Goal: Task Accomplishment & Management: Manage account settings

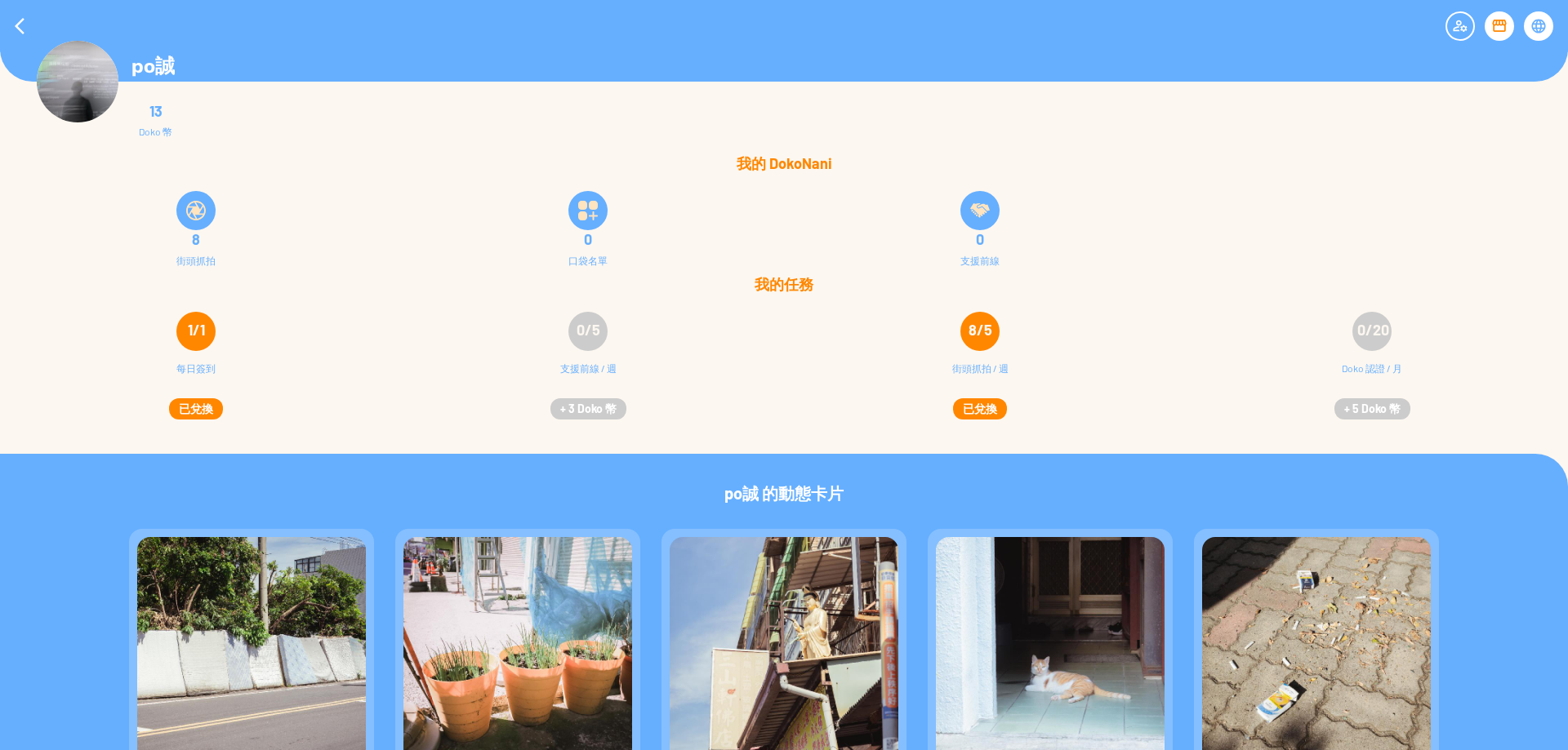
click at [82, 89] on img at bounding box center [77, 82] width 82 height 82
click at [21, 21] on div at bounding box center [19, 25] width 39 height 39
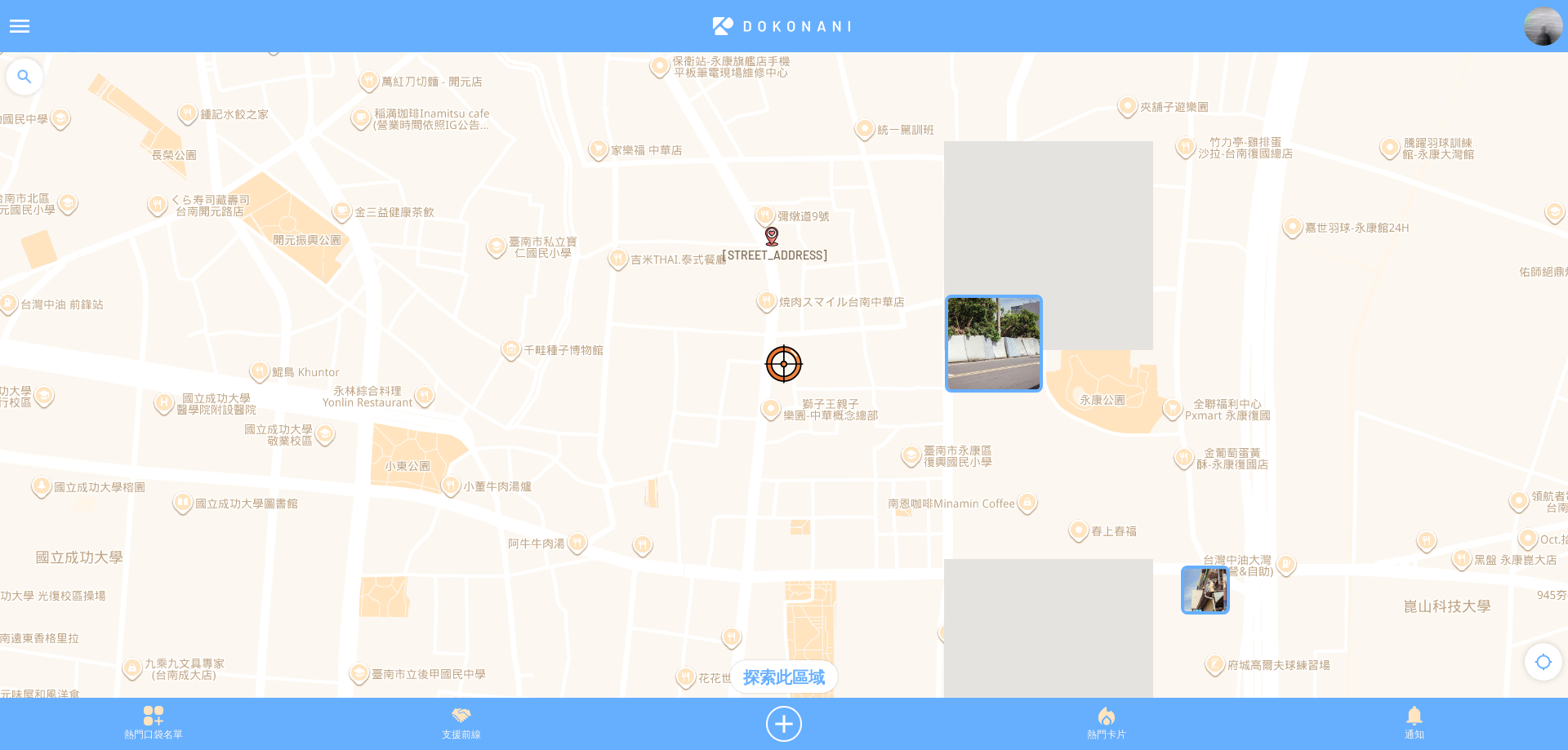
click at [15, 31] on div at bounding box center [19, 25] width 39 height 39
click at [37, 88] on div at bounding box center [25, 77] width 49 height 49
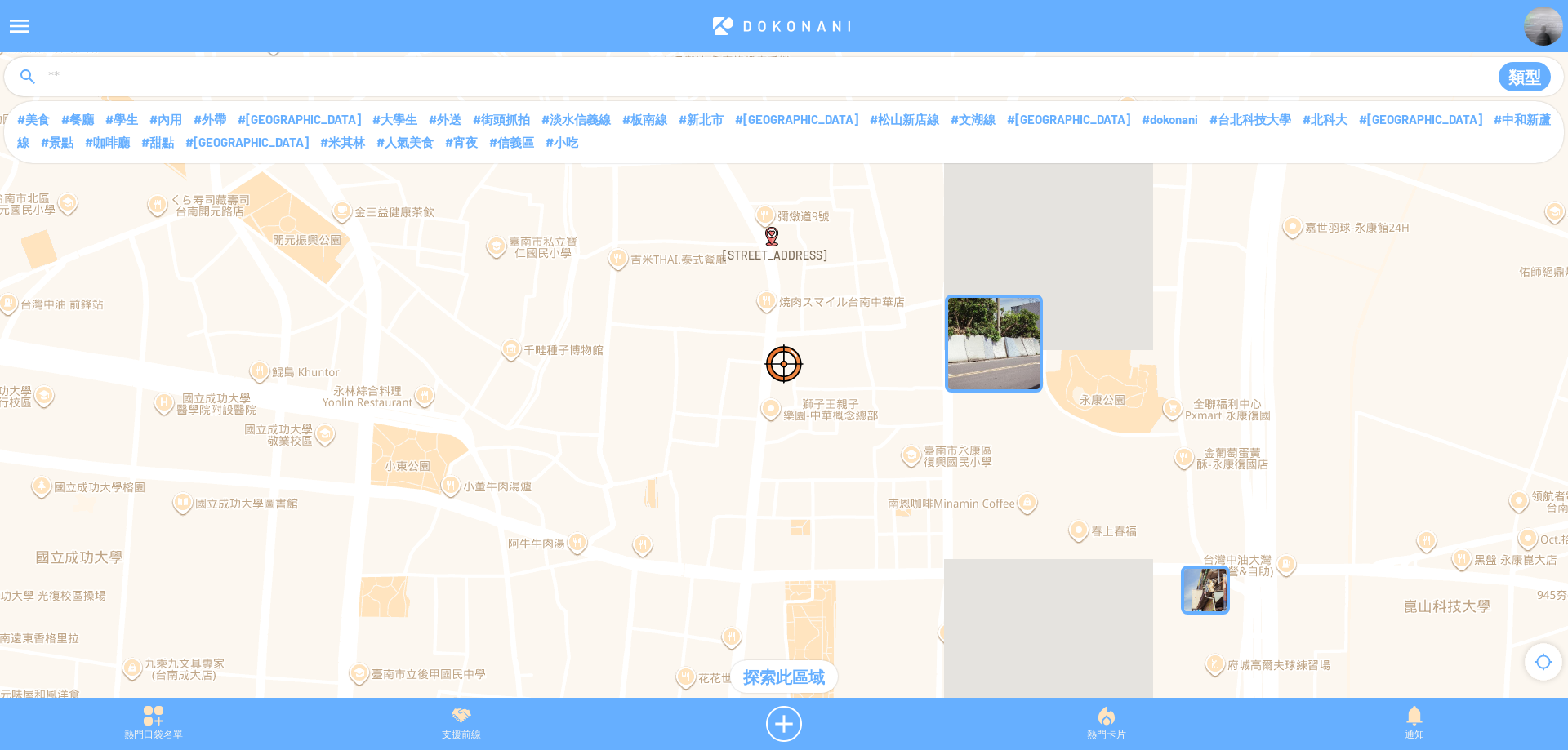
click at [110, 75] on input at bounding box center [760, 77] width 1427 height 31
click at [161, 85] on input "****" at bounding box center [760, 77] width 1427 height 31
type input "****"
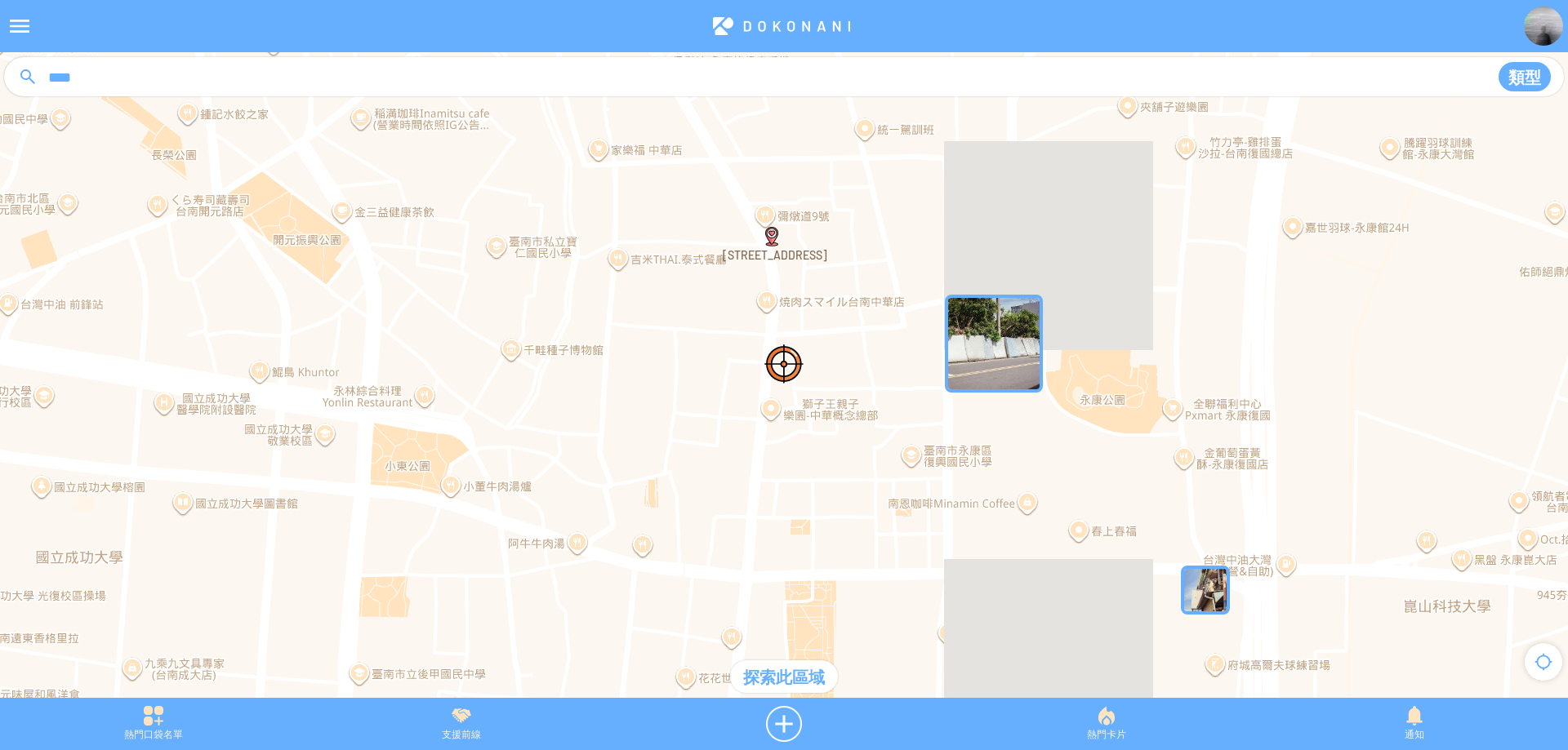
click at [1523, 76] on button "類型" at bounding box center [1525, 77] width 53 height 30
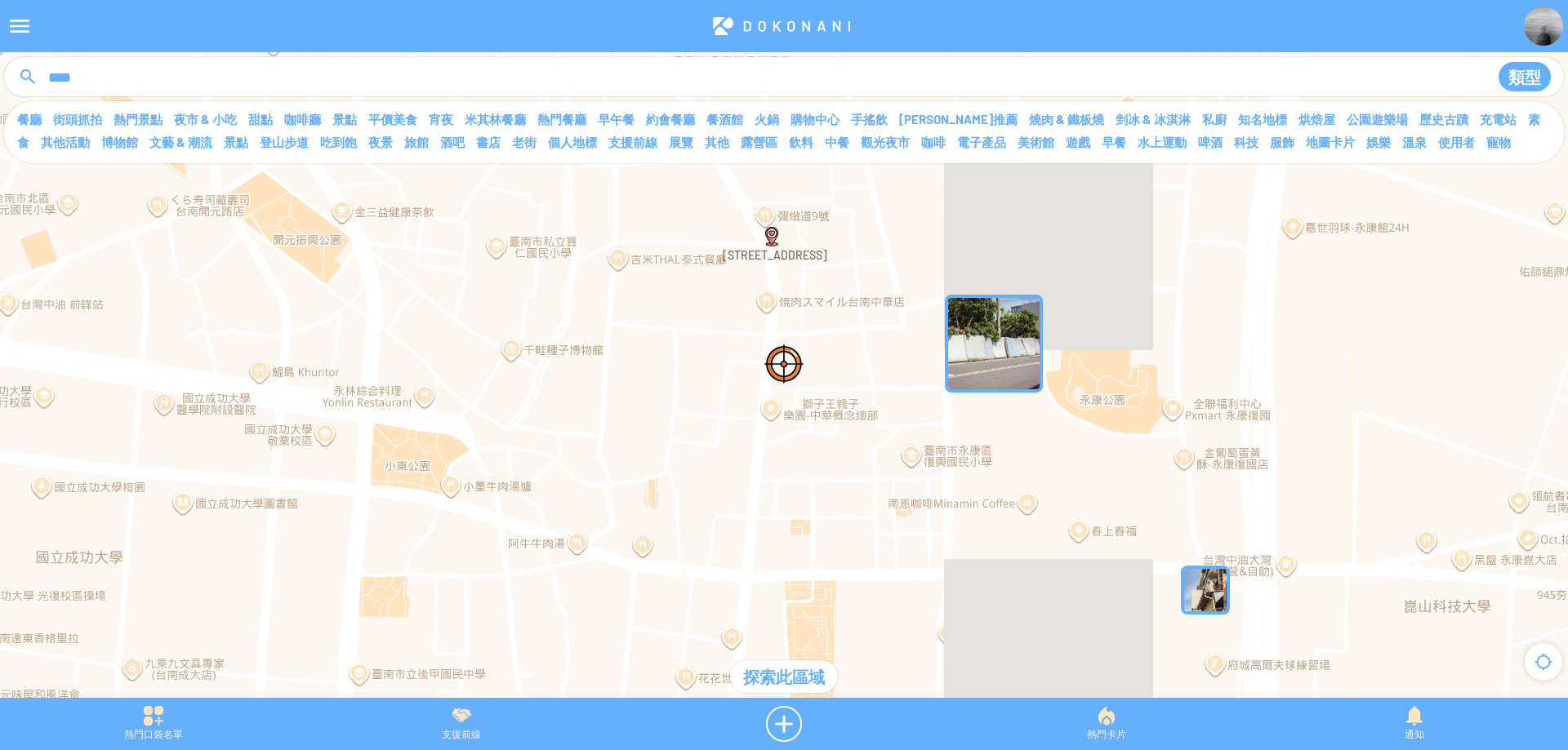
click at [412, 88] on input "****" at bounding box center [760, 77] width 1427 height 31
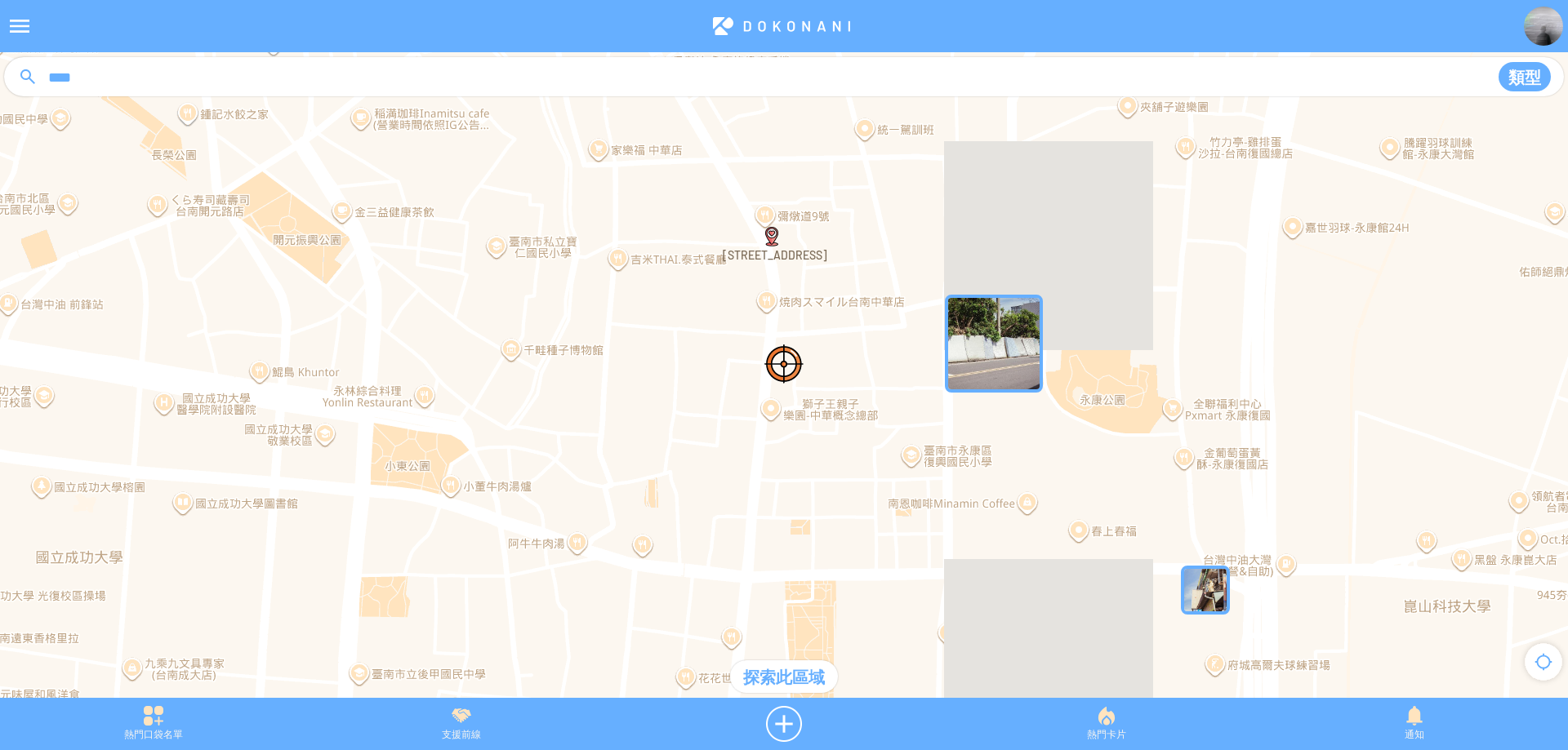
click at [989, 320] on img "5bydZvjju8JMapIcon" at bounding box center [994, 344] width 98 height 98
click at [941, 321] on div "若要瀏覽，請按箭頭鍵。" at bounding box center [784, 383] width 1568 height 662
click at [983, 339] on img "5bydZvjju8JMapIcon" at bounding box center [970, 319] width 49 height 49
click at [981, 313] on img "5bydZvjju8JMapIcon" at bounding box center [994, 344] width 98 height 98
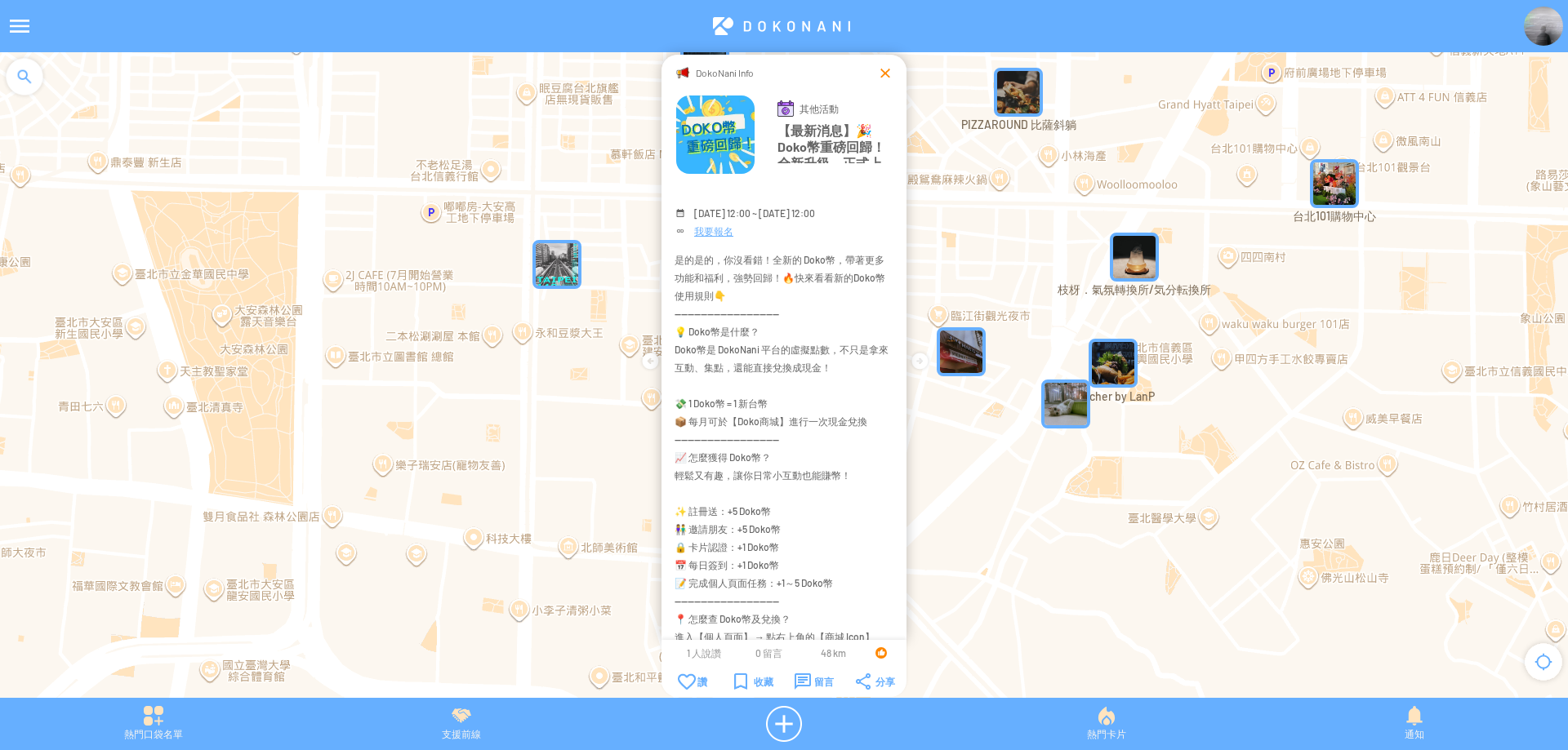
click at [887, 73] on div at bounding box center [884, 73] width 17 height 17
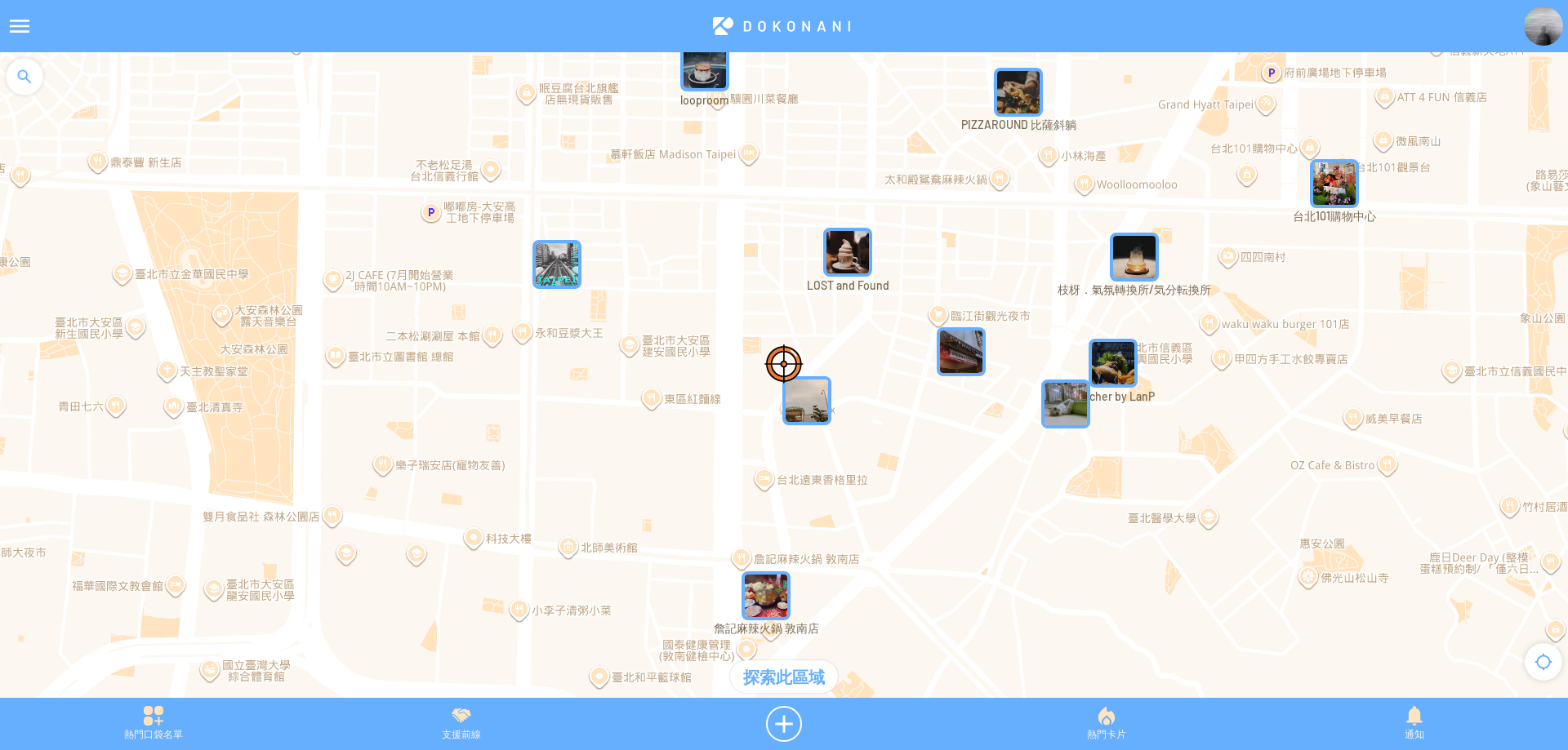
click at [26, 65] on div at bounding box center [25, 77] width 49 height 49
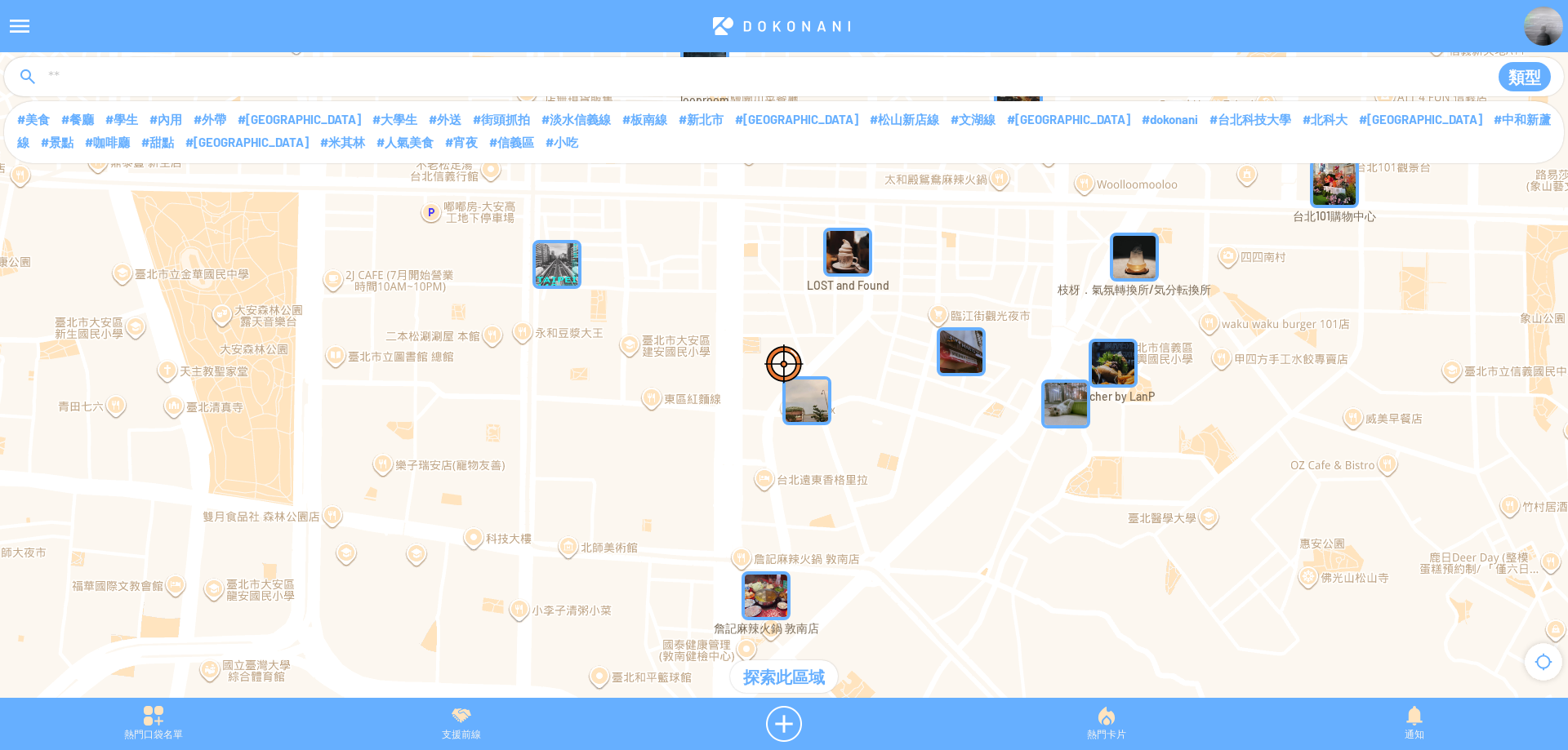
click at [139, 67] on input at bounding box center [760, 77] width 1427 height 31
type input "****"
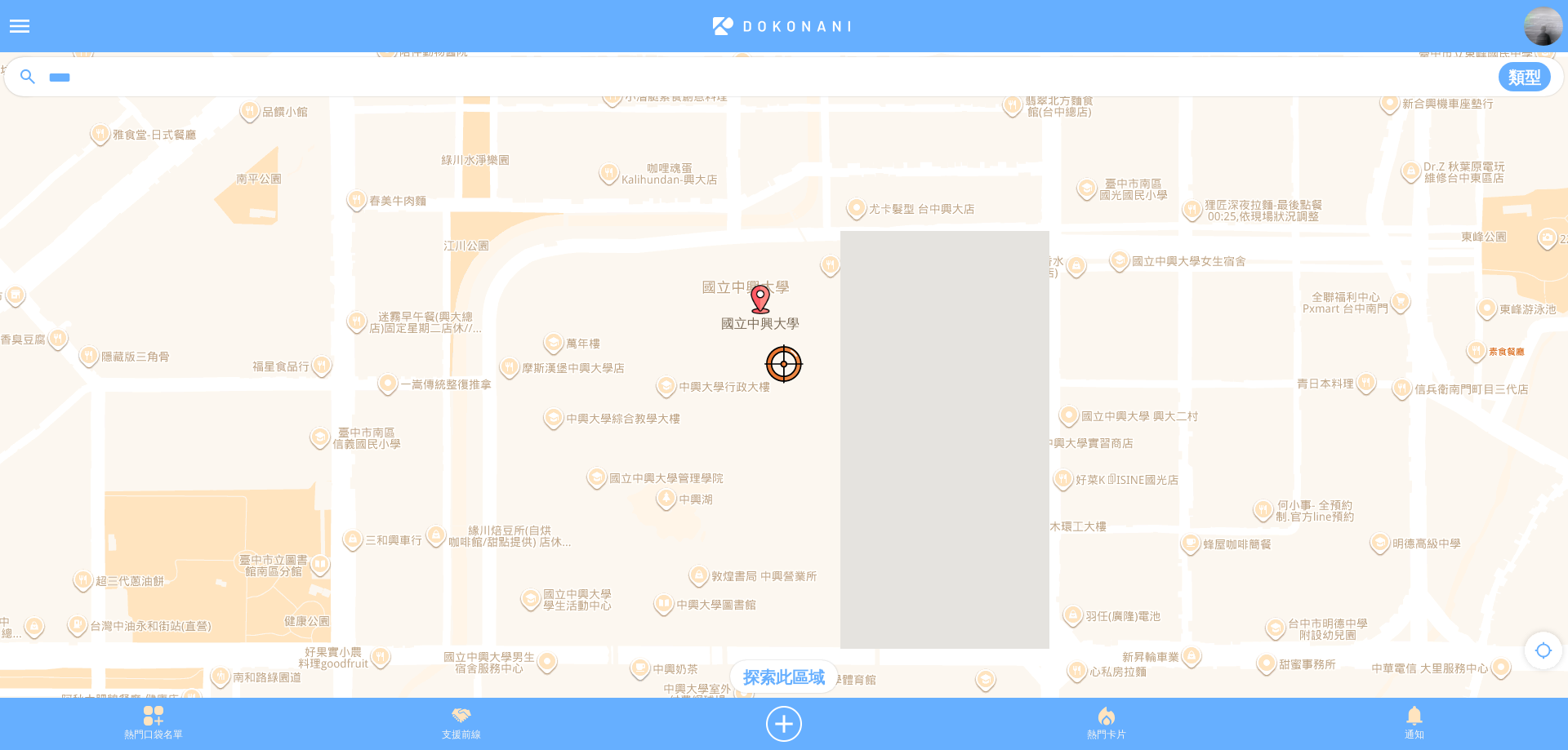
click at [786, 678] on div "探索此區域" at bounding box center [784, 676] width 108 height 32
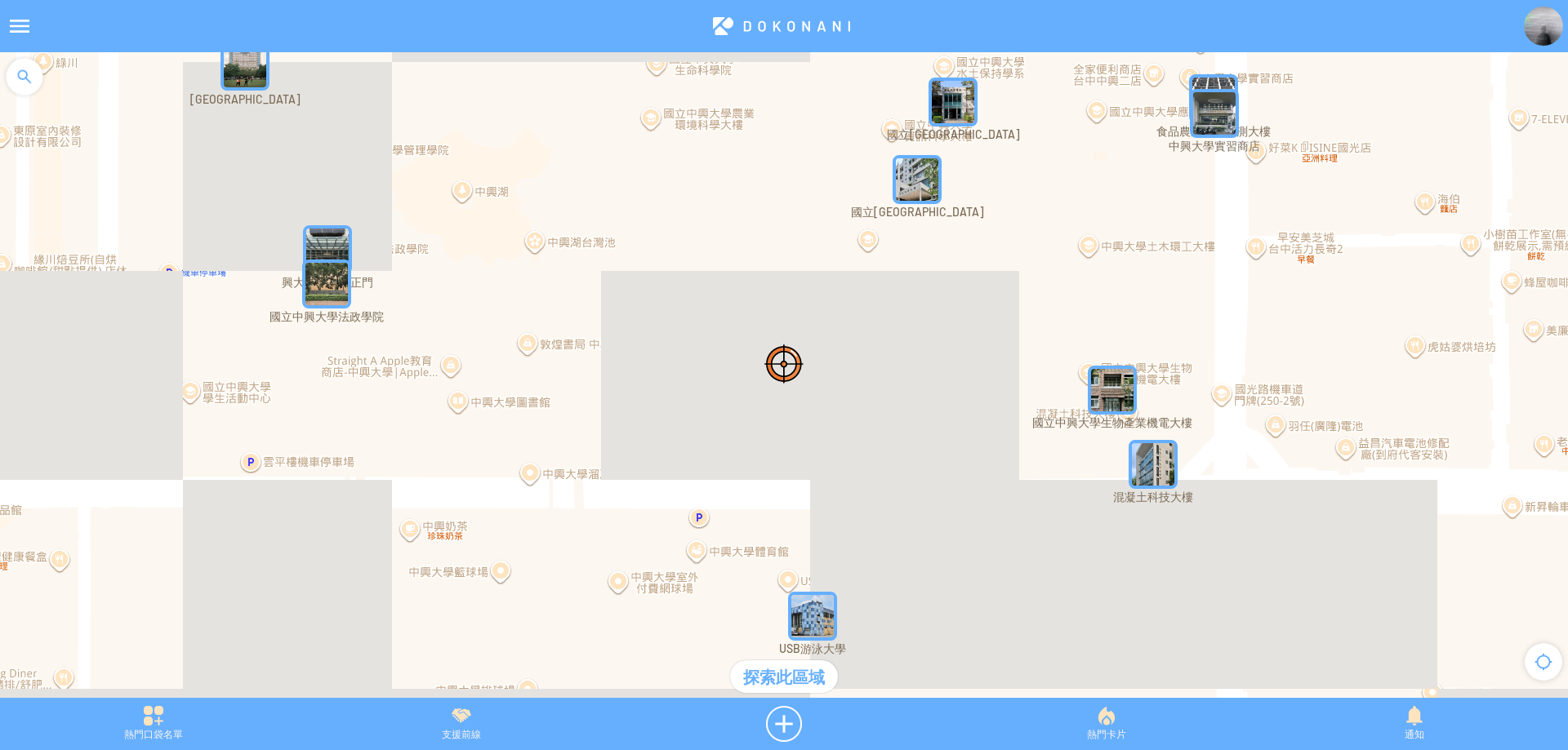
click at [928, 182] on img "MYo8wQNkUX9MapIcon" at bounding box center [917, 180] width 49 height 49
click at [928, 183] on img "MYo8wQNkUX9MapIcon" at bounding box center [942, 204] width 98 height 98
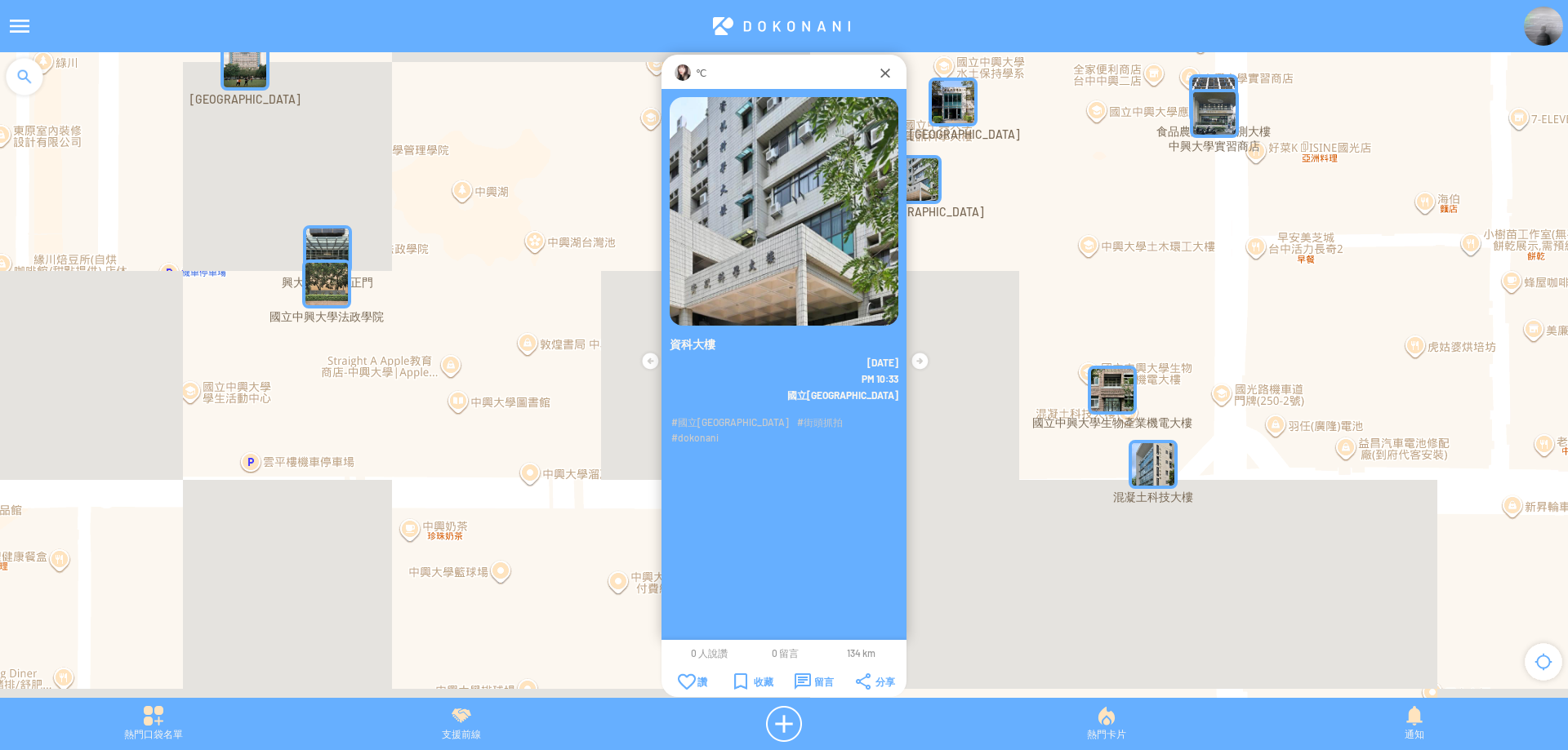
click at [688, 74] on img at bounding box center [683, 73] width 17 height 17
click at [1551, 23] on img at bounding box center [1543, 25] width 39 height 39
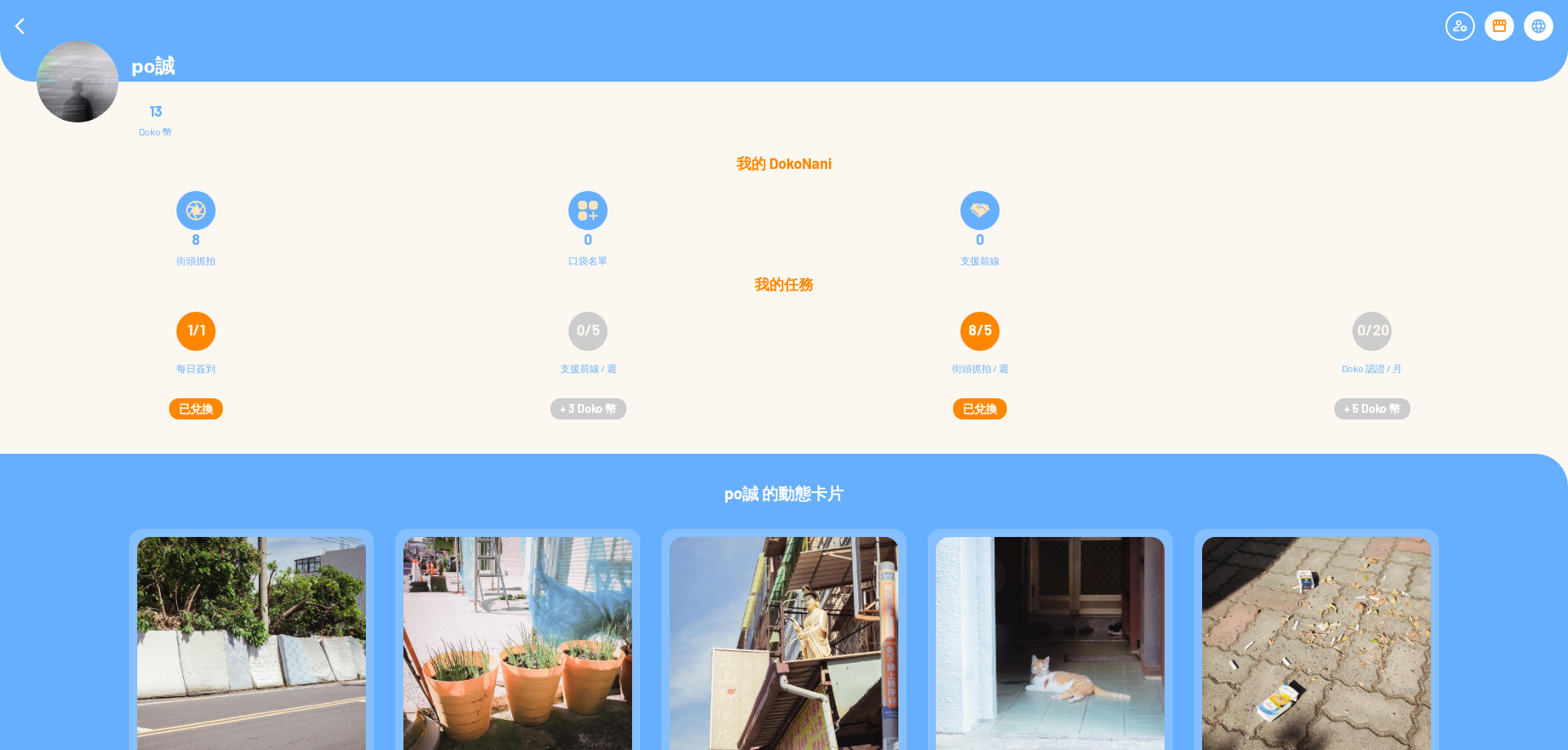
click at [1493, 30] on div at bounding box center [1500, 26] width 30 height 30
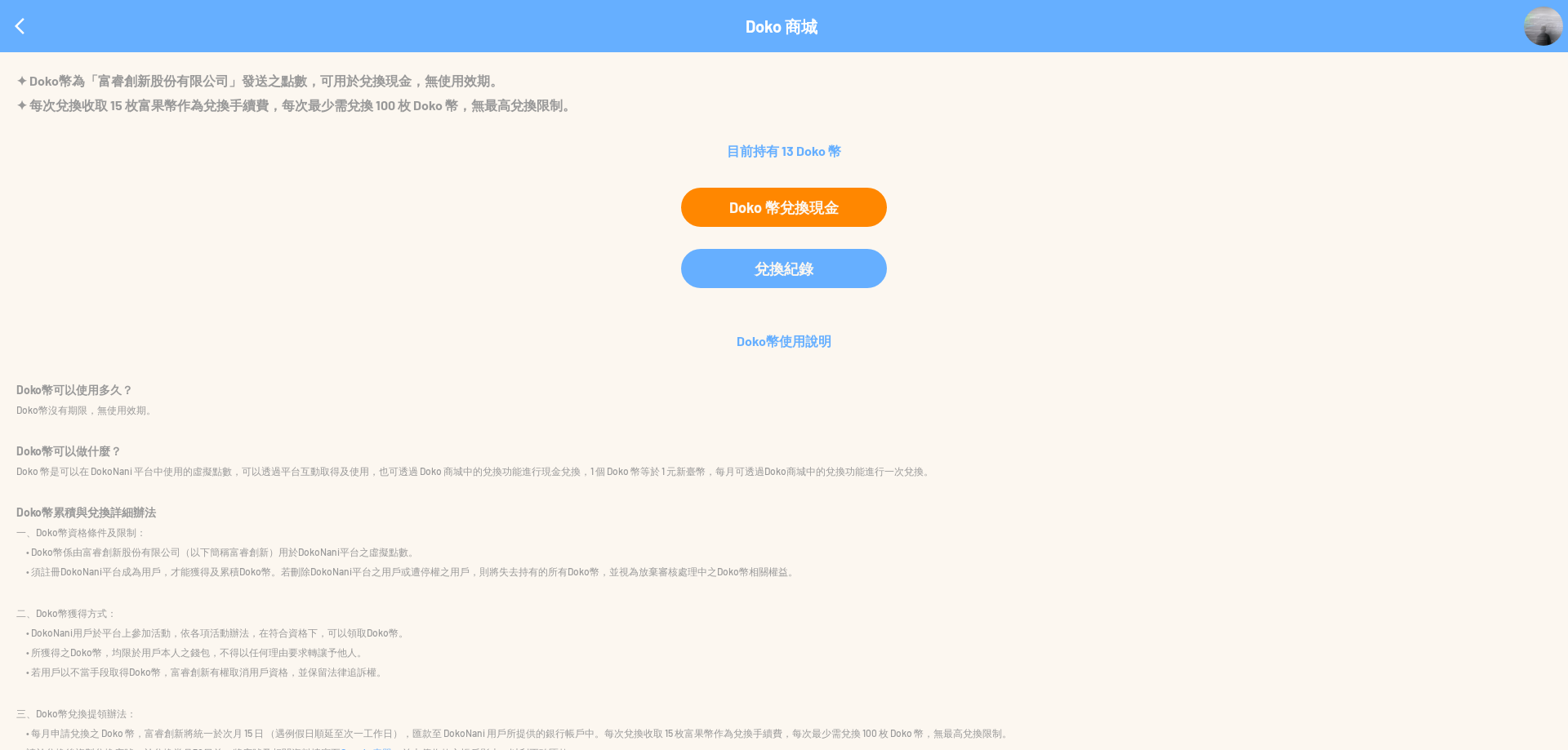
click at [786, 191] on div "Doko 幣兌換現金" at bounding box center [784, 207] width 206 height 39
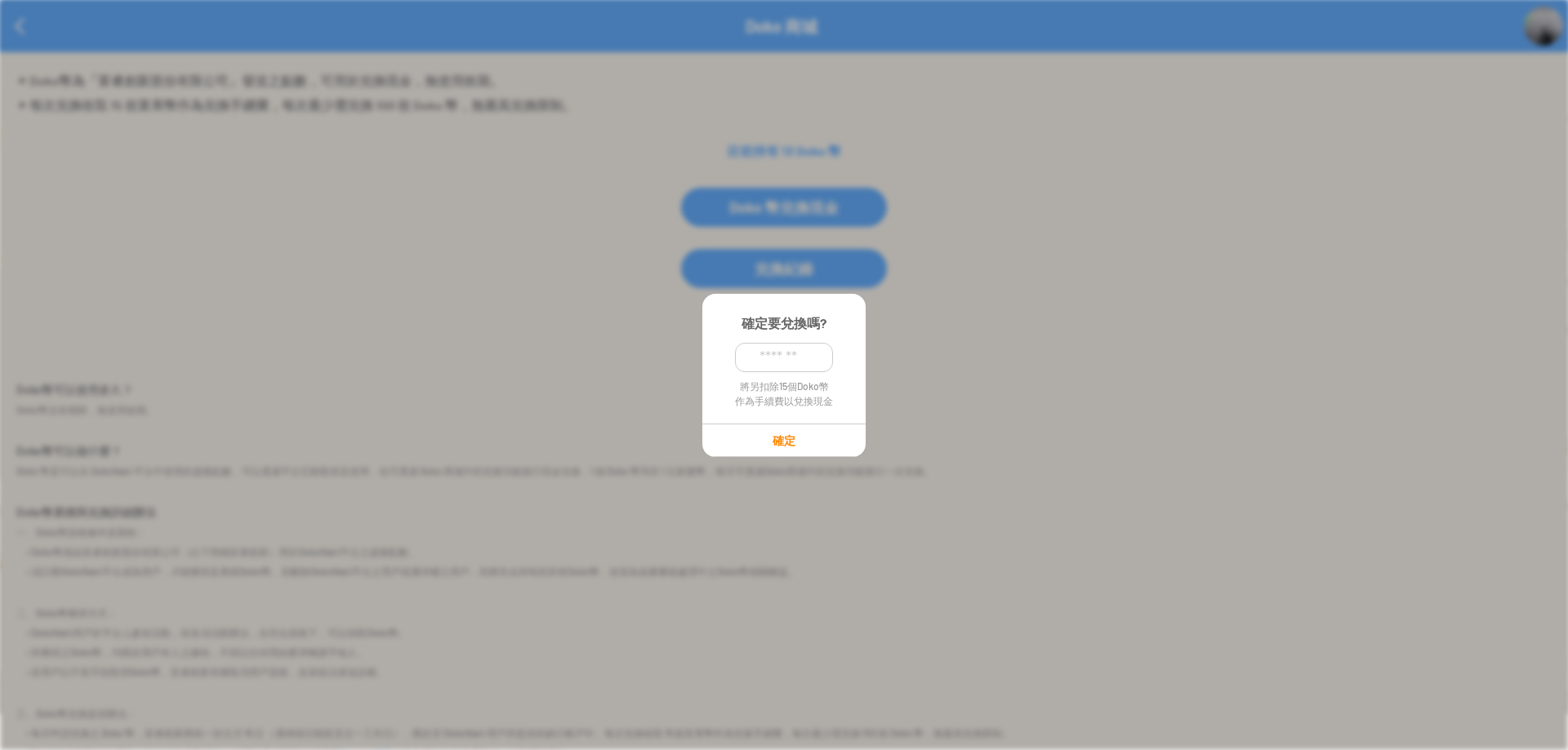
click at [780, 439] on p "確定" at bounding box center [784, 440] width 161 height 14
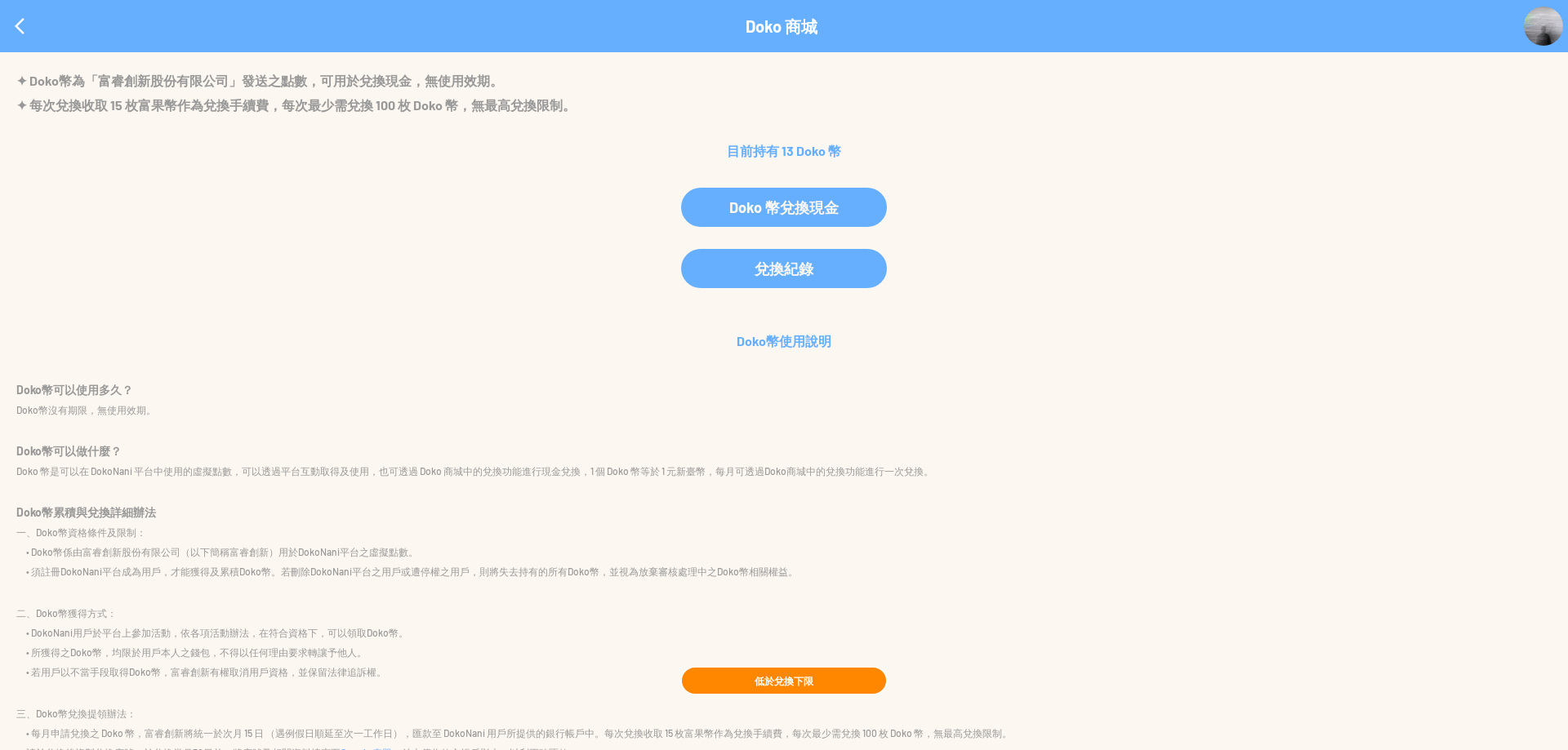
click at [778, 336] on p "Doko幣使用說明" at bounding box center [784, 341] width 1525 height 25
click at [797, 337] on p "Doko幣使用說明" at bounding box center [784, 341] width 1525 height 25
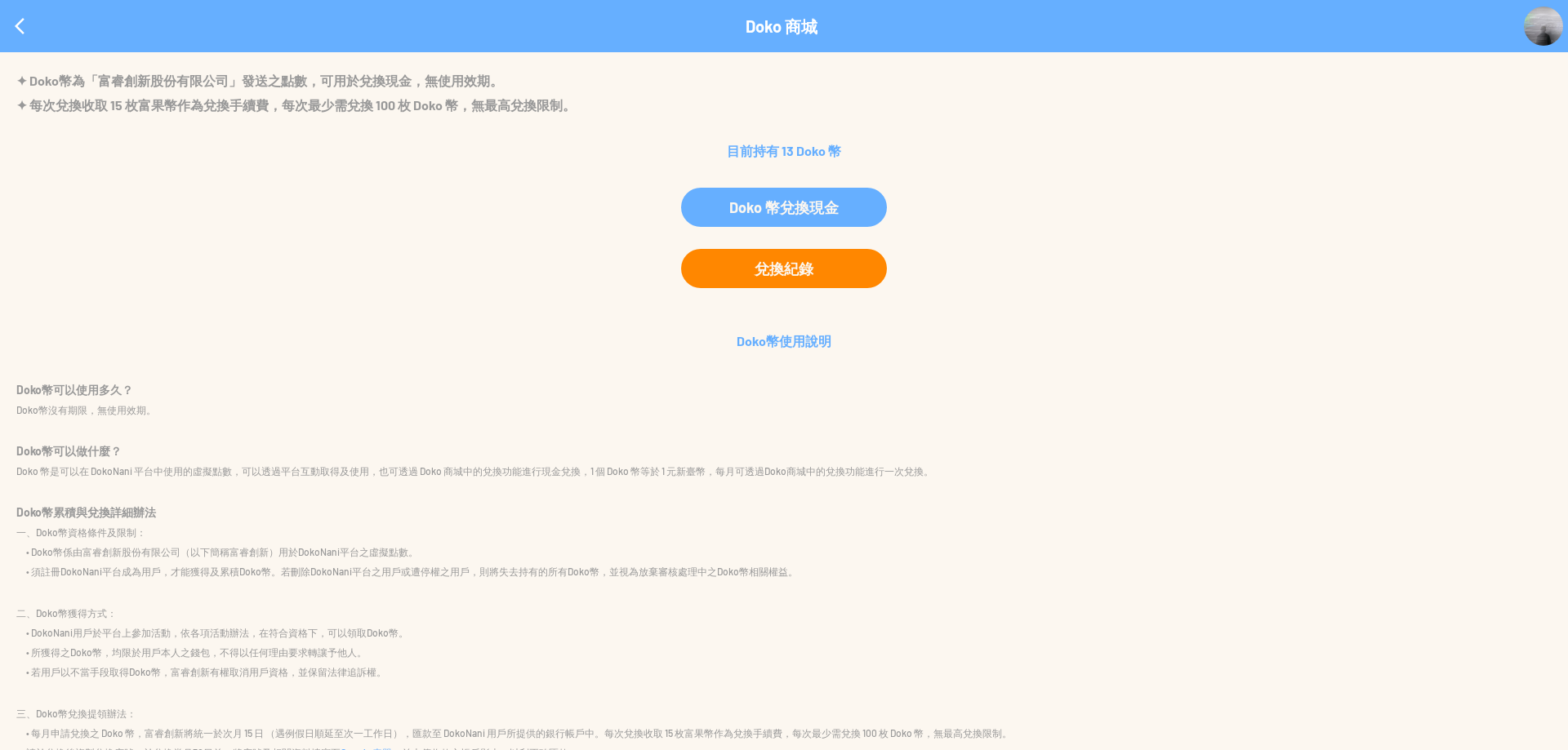
click at [841, 260] on div "兌換紀錄" at bounding box center [784, 268] width 206 height 39
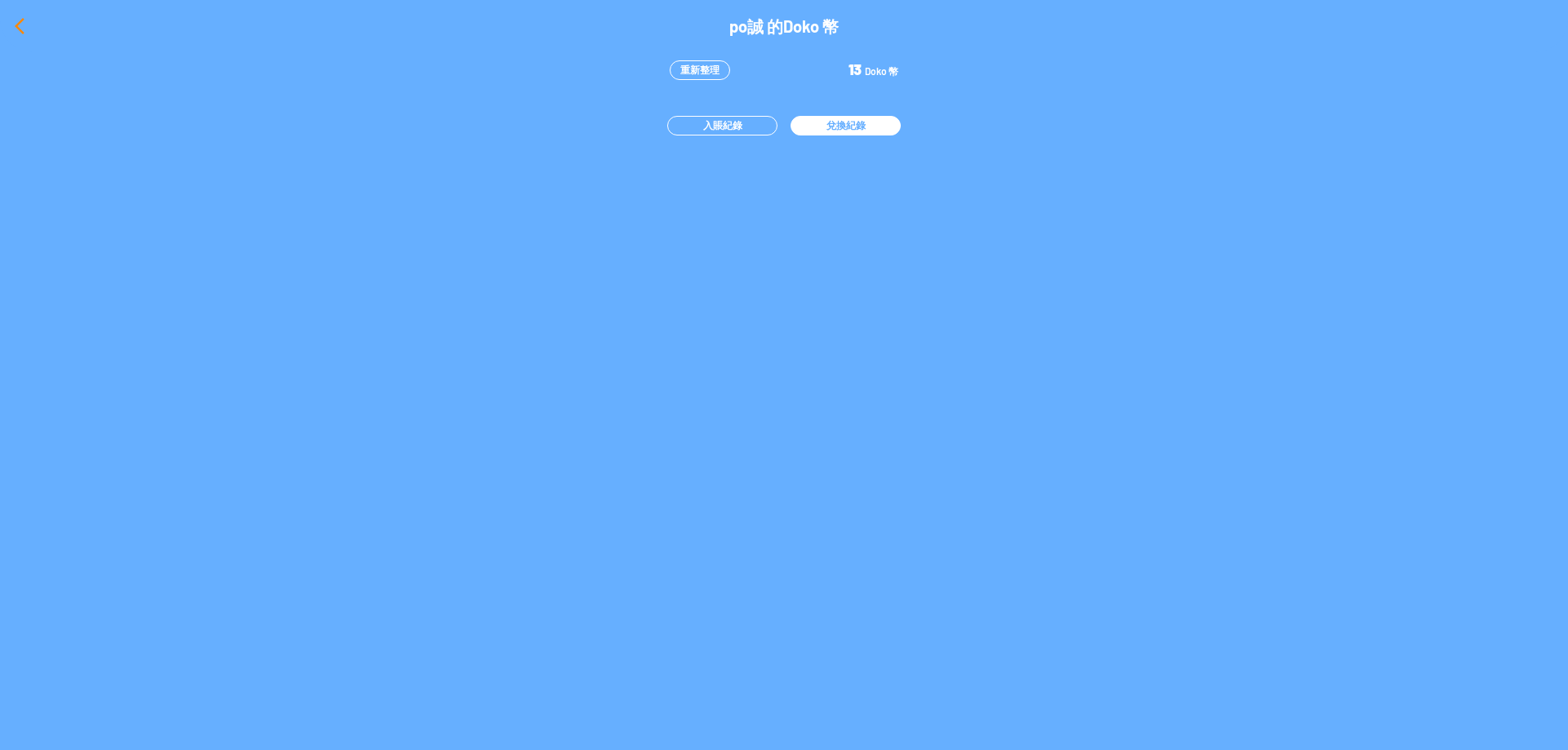
click at [18, 18] on div at bounding box center [19, 25] width 39 height 39
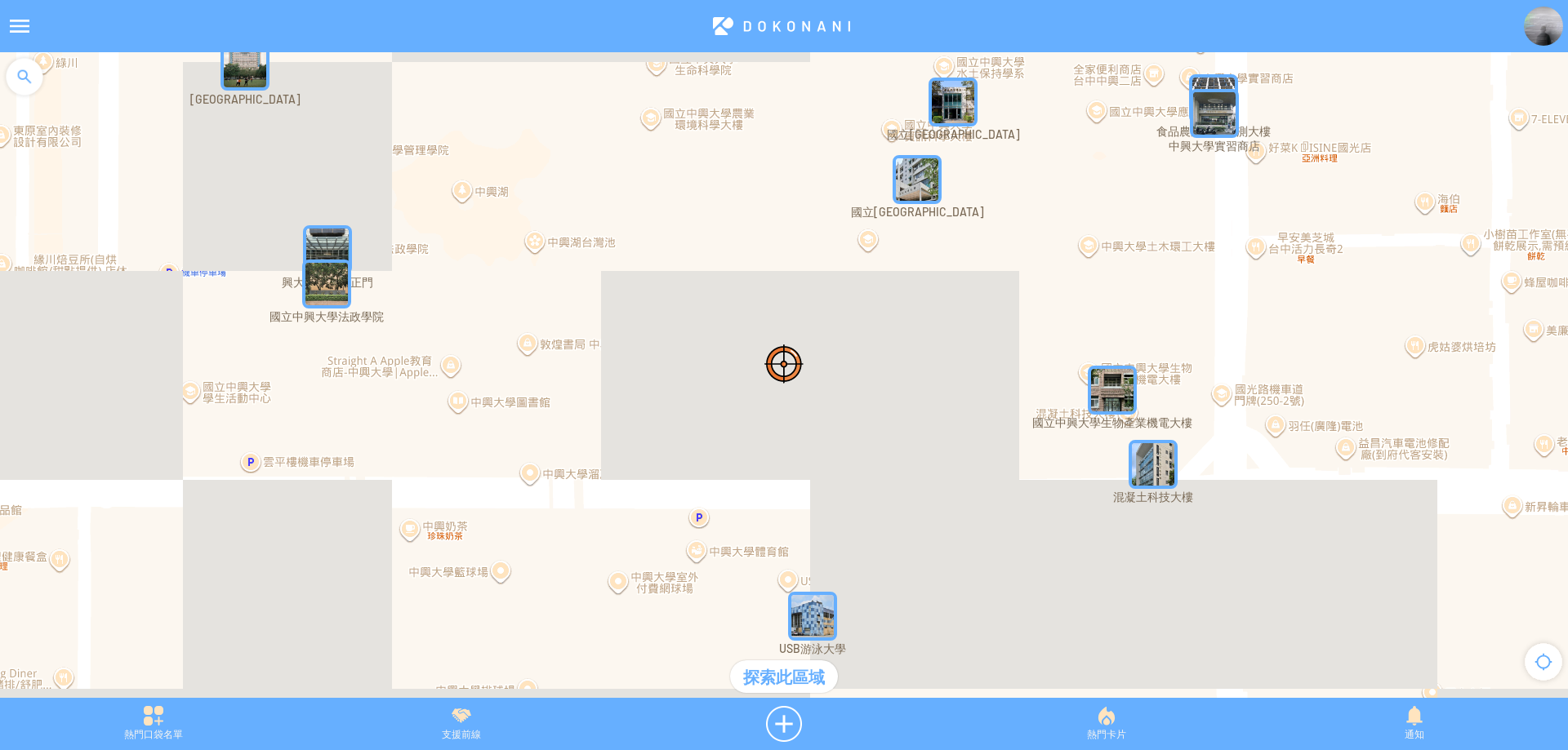
click at [1543, 43] on img at bounding box center [1543, 25] width 39 height 39
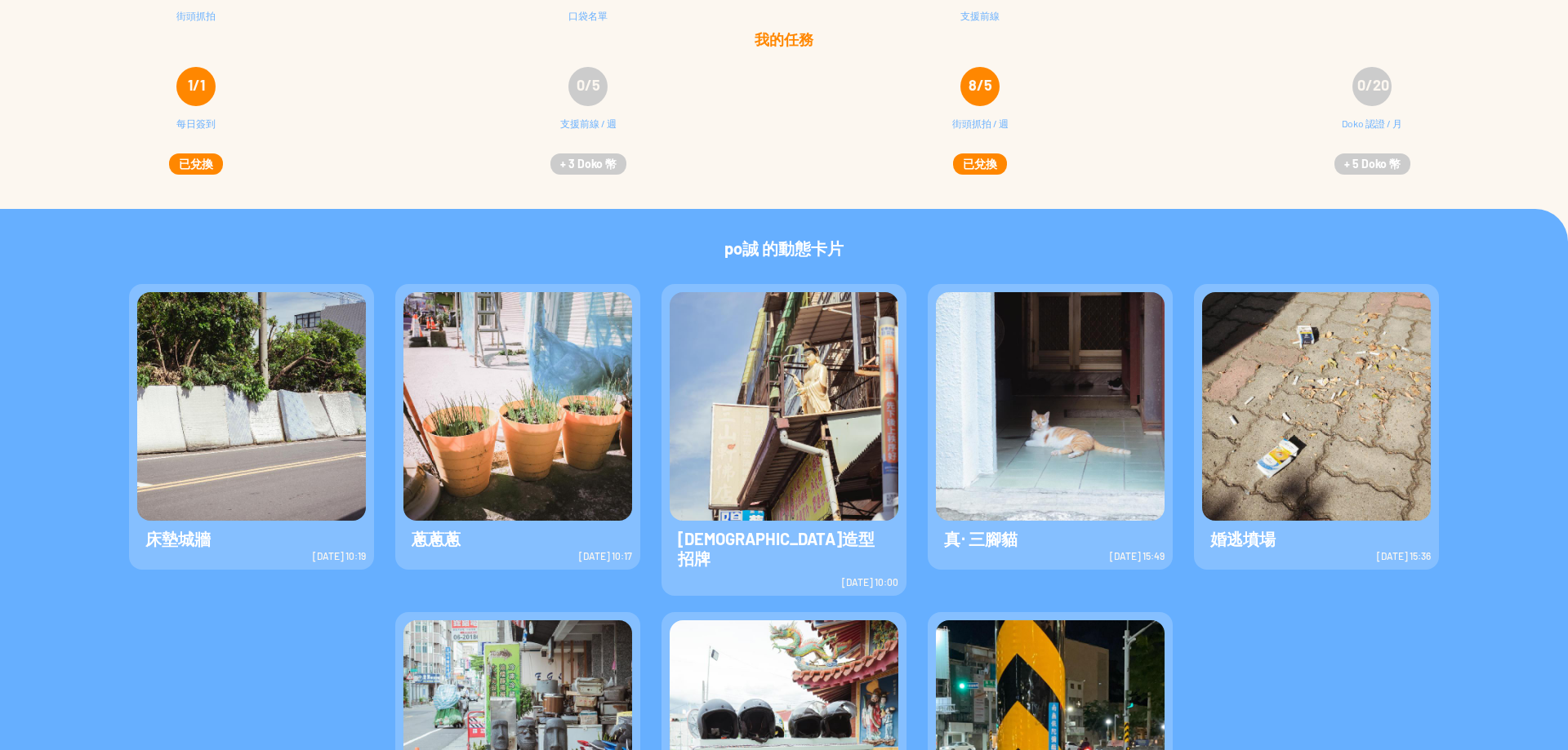
scroll to position [391, 0]
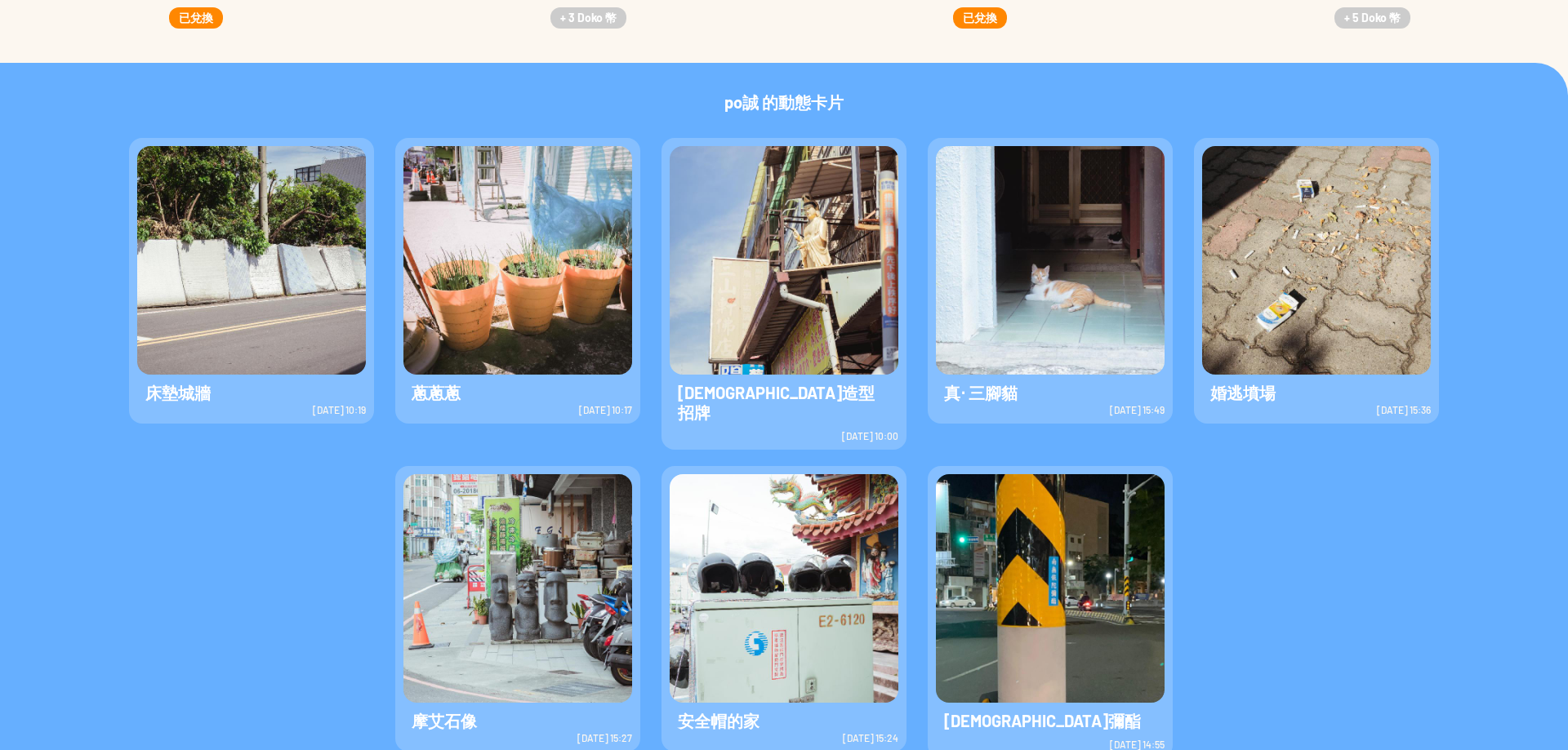
scroll to position [310, 0]
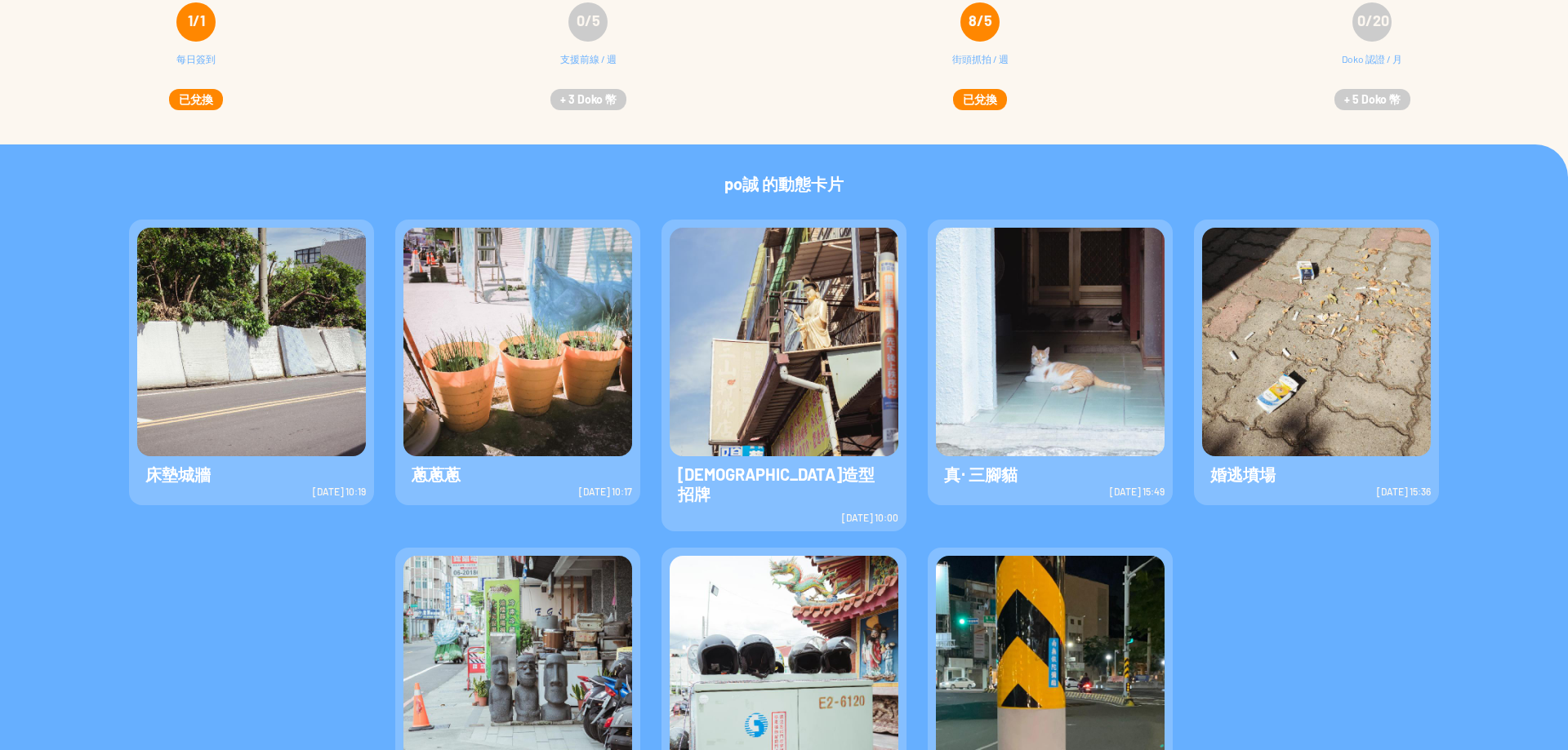
click at [1086, 318] on img at bounding box center [1049, 342] width 229 height 229
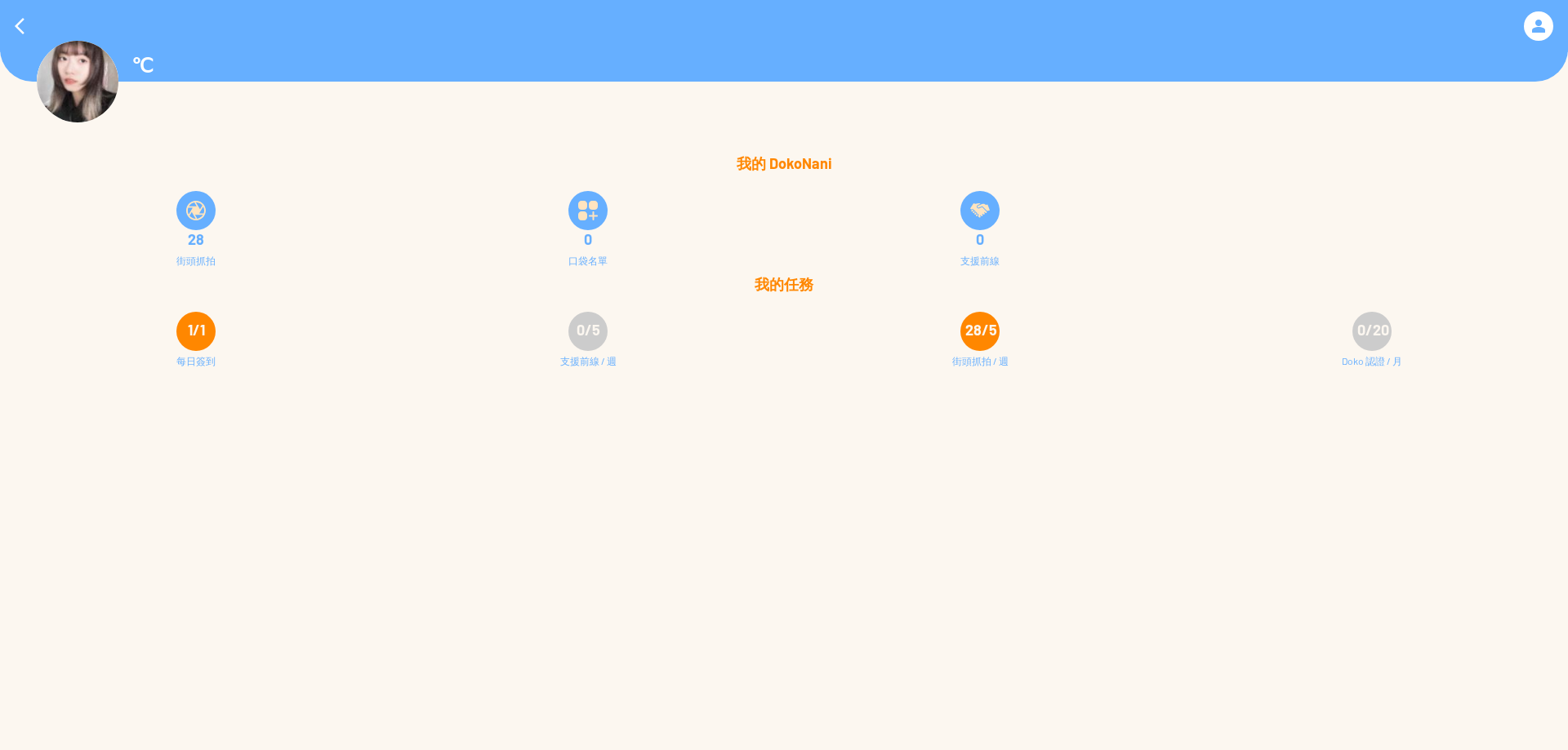
click at [173, 221] on div "28 街頭抓拍" at bounding box center [196, 227] width 392 height 98
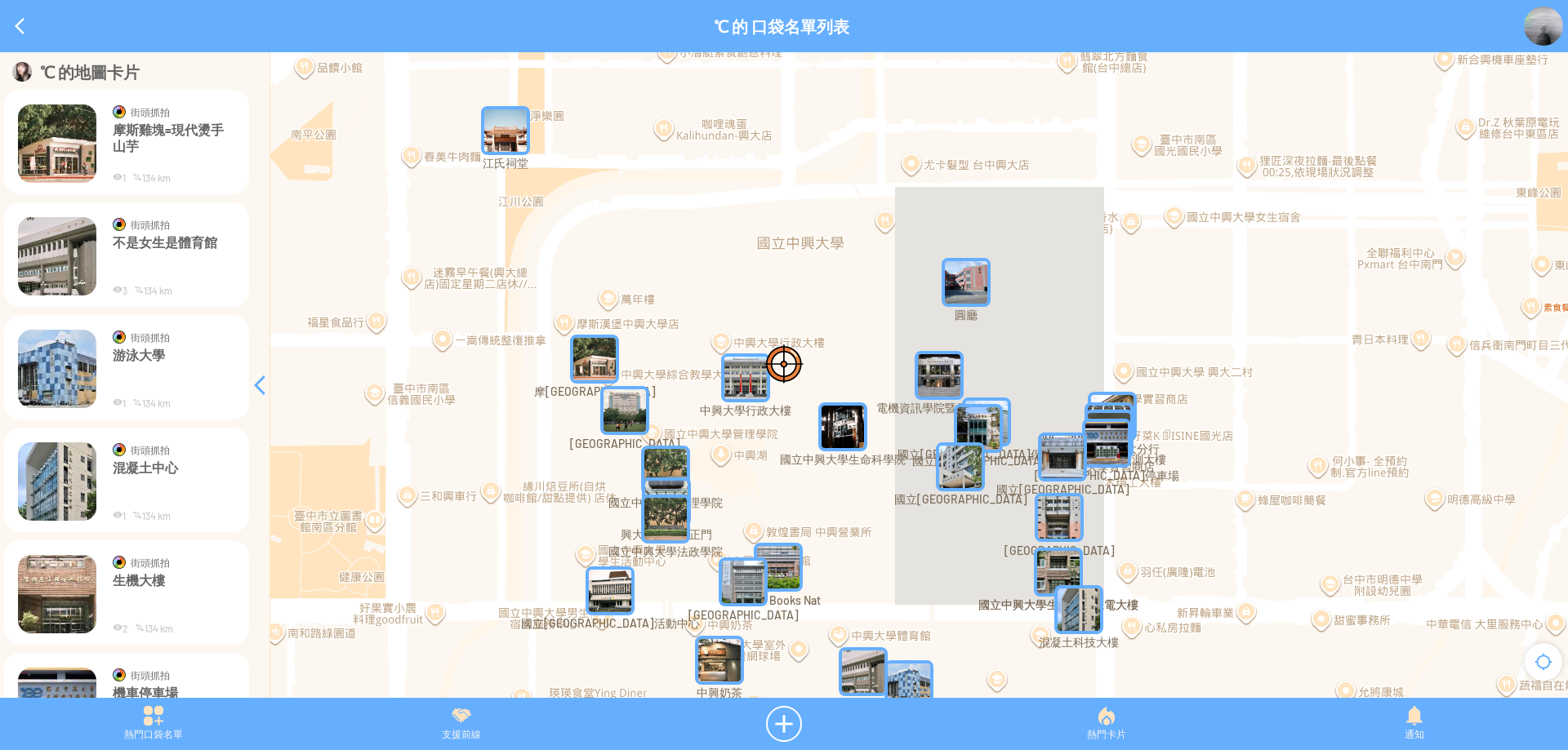
click at [157, 256] on p "不是女生是體育館" at bounding box center [174, 259] width 123 height 49
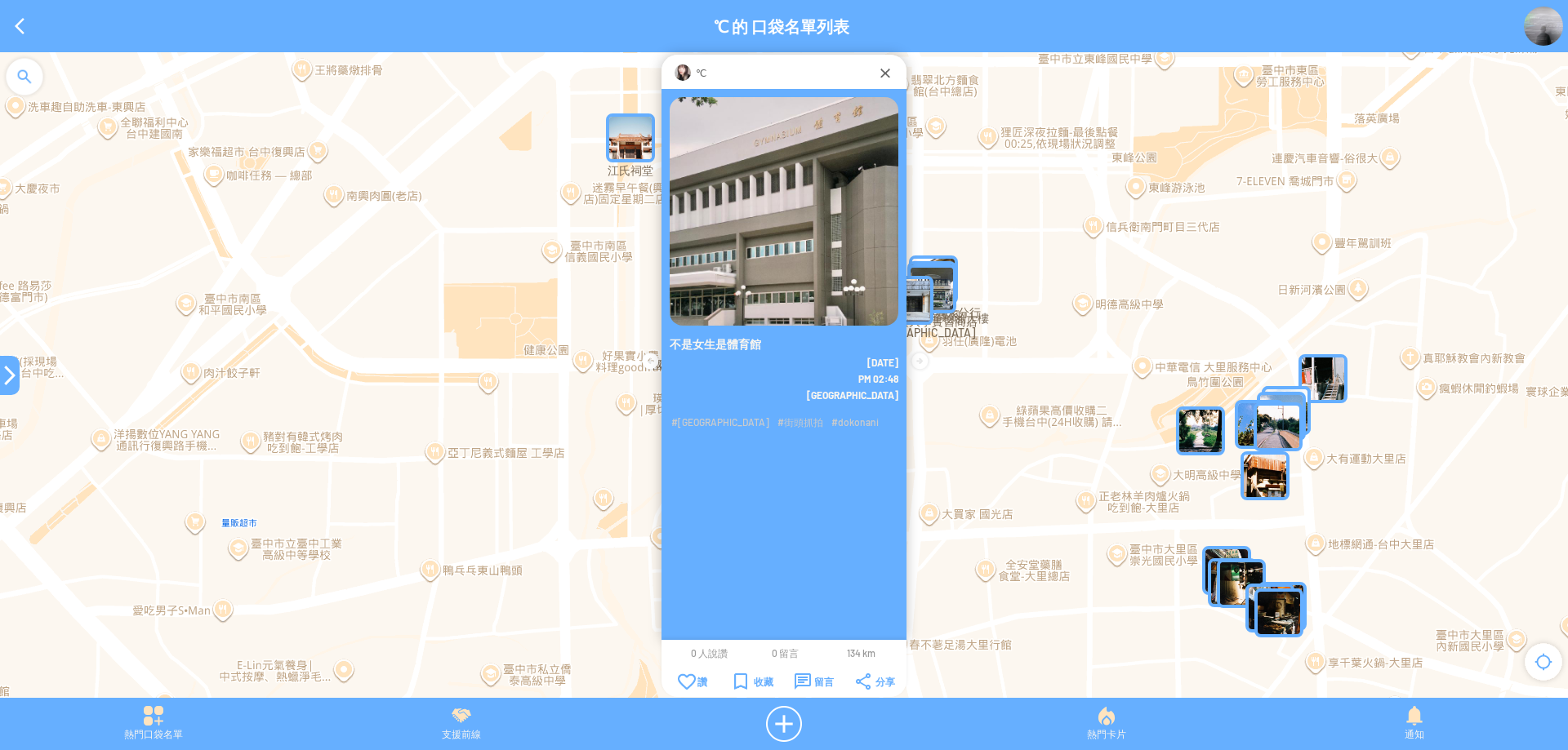
click at [748, 259] on img at bounding box center [784, 211] width 229 height 229
click at [715, 341] on p "不是女生是體育館" at bounding box center [784, 344] width 229 height 17
click at [772, 147] on img at bounding box center [784, 211] width 229 height 229
click at [727, 68] on div "℃" at bounding box center [784, 73] width 186 height 17
click at [683, 71] on img at bounding box center [683, 73] width 17 height 17
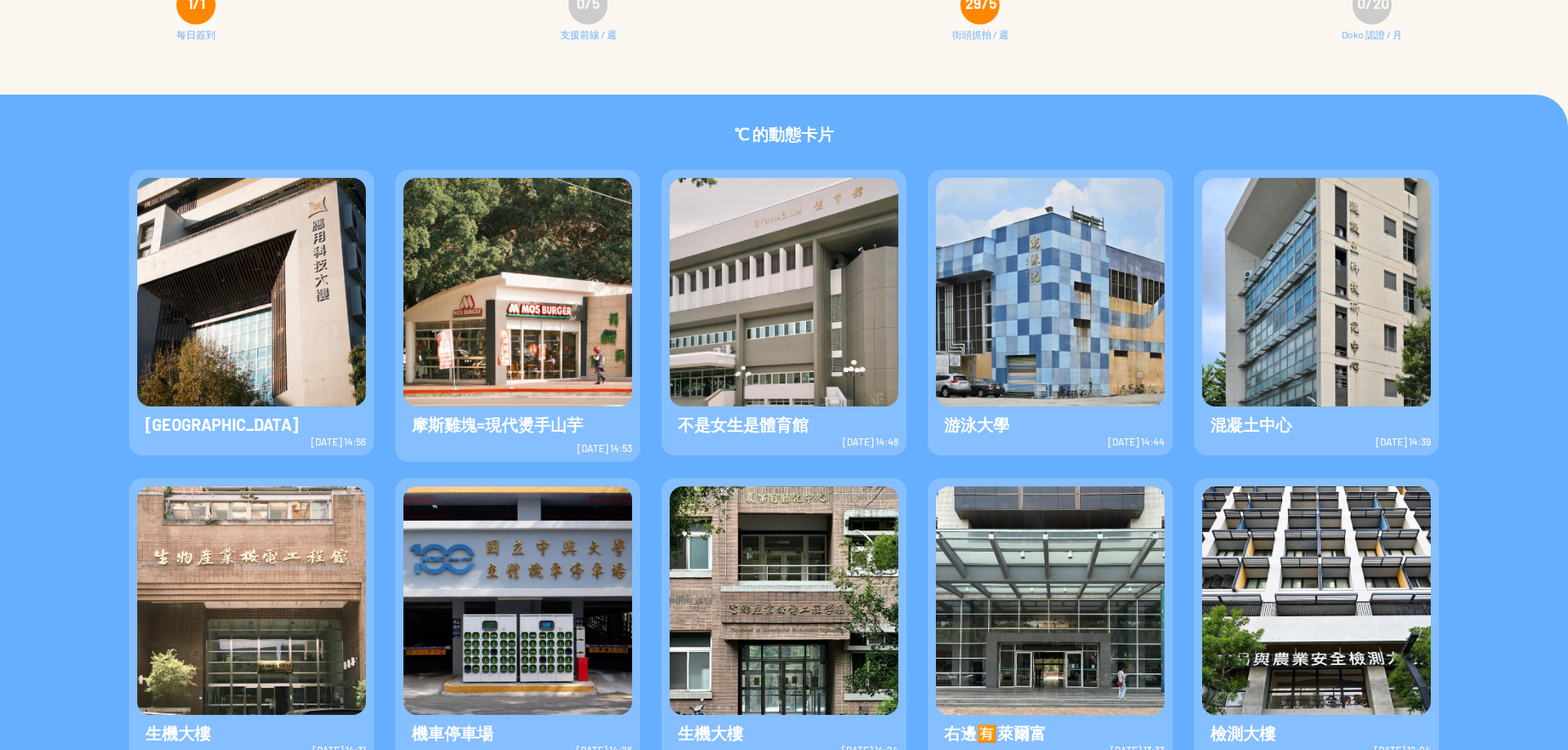
scroll to position [359, 0]
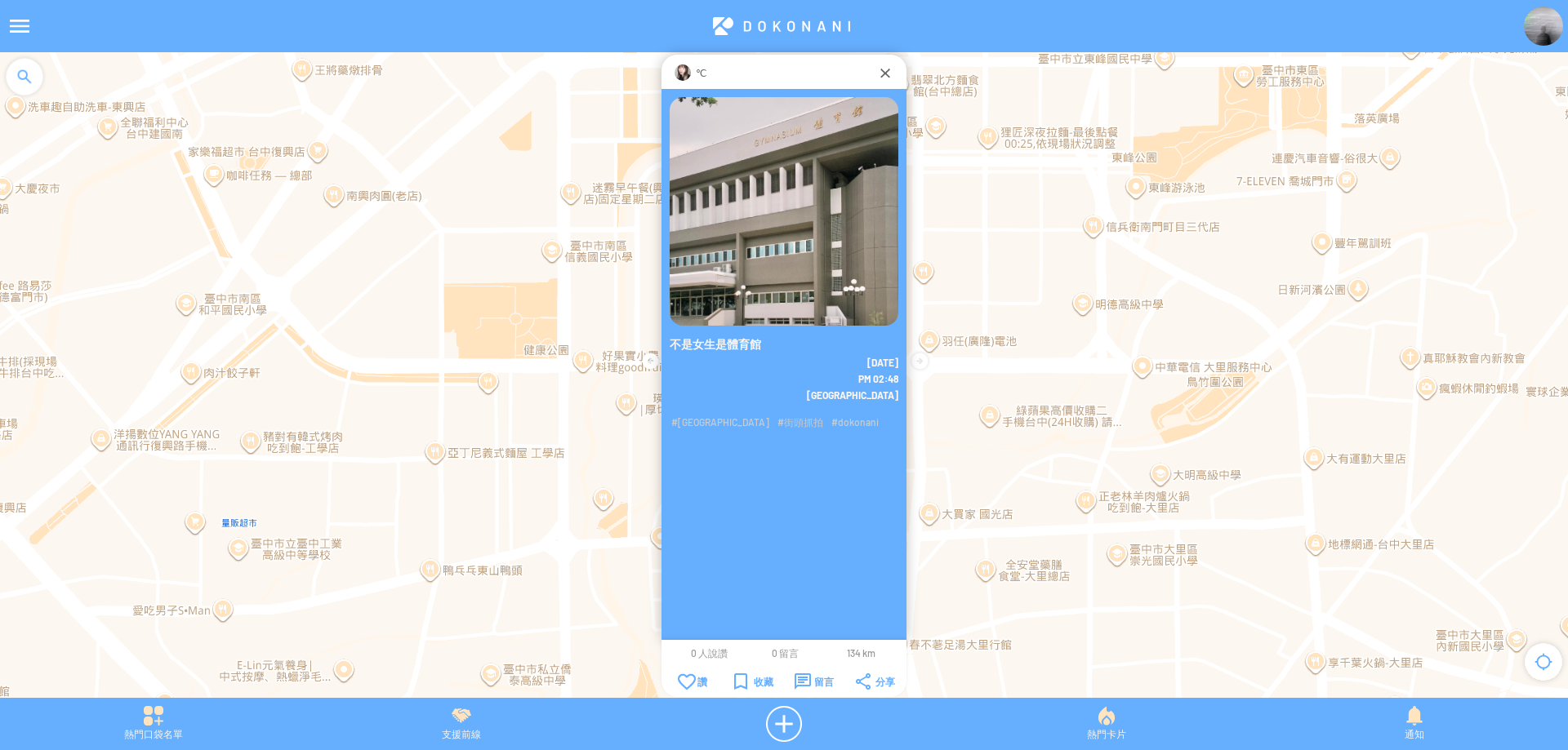
click at [705, 70] on p "℃" at bounding box center [701, 73] width 11 height 17
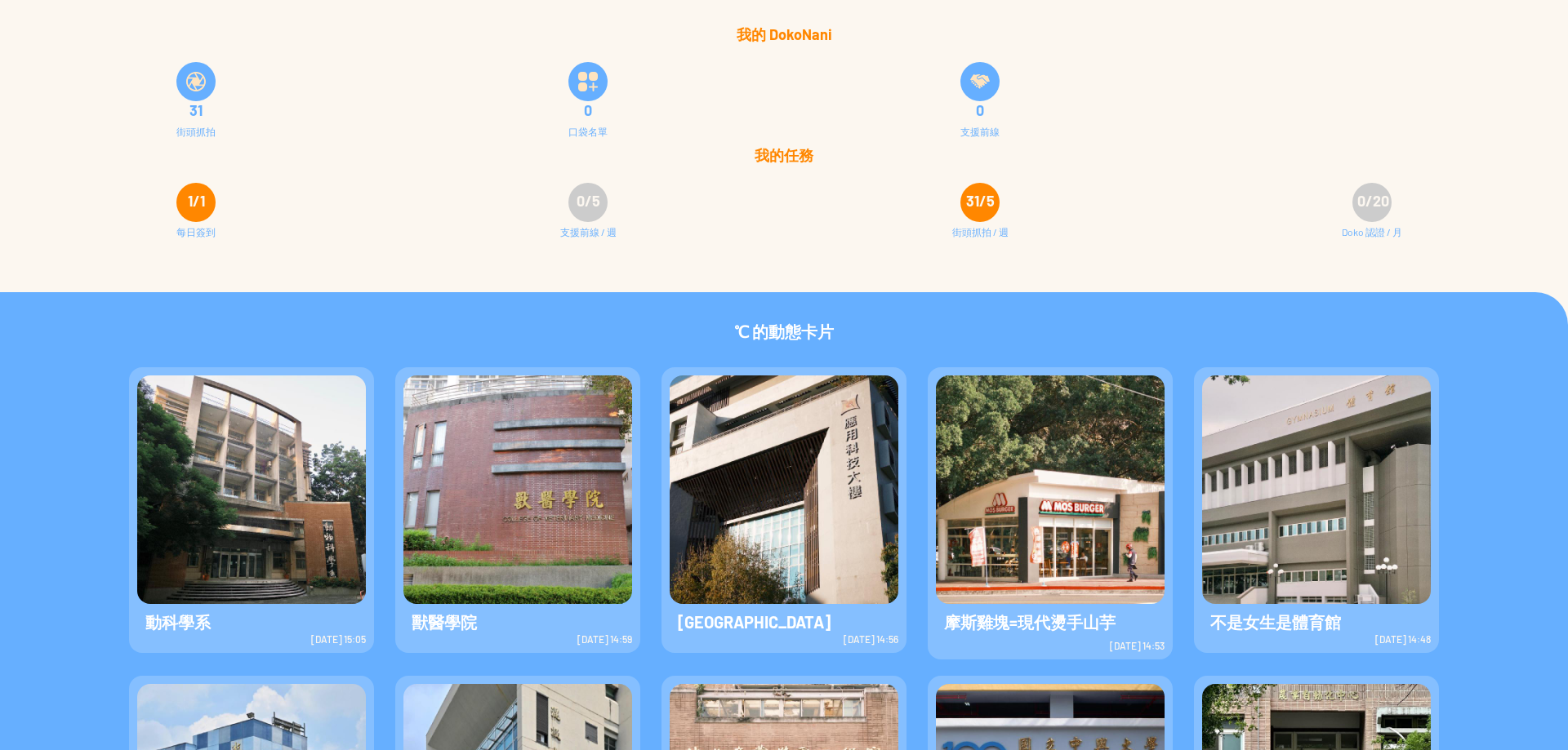
scroll to position [245, 0]
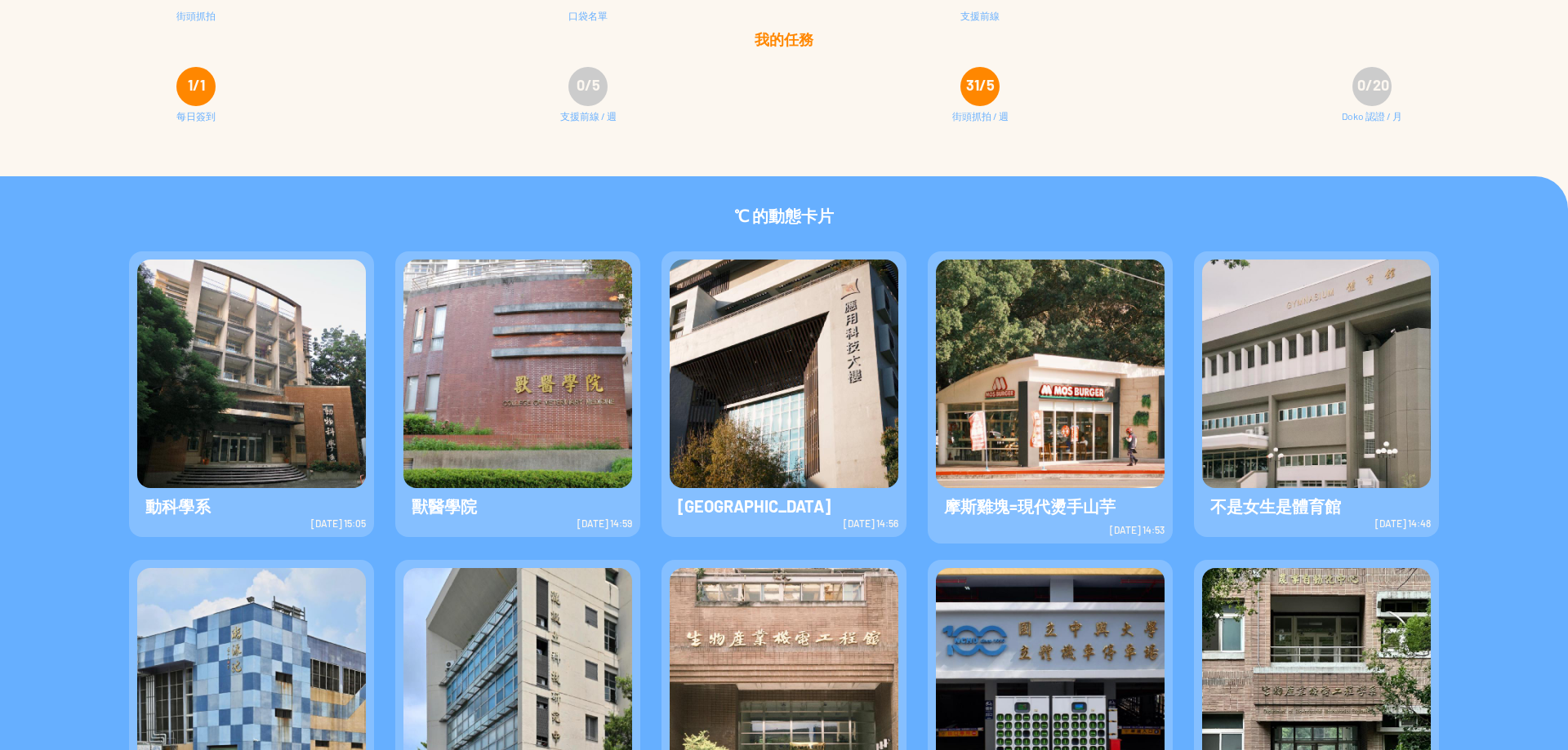
click at [229, 359] on img at bounding box center [251, 374] width 229 height 229
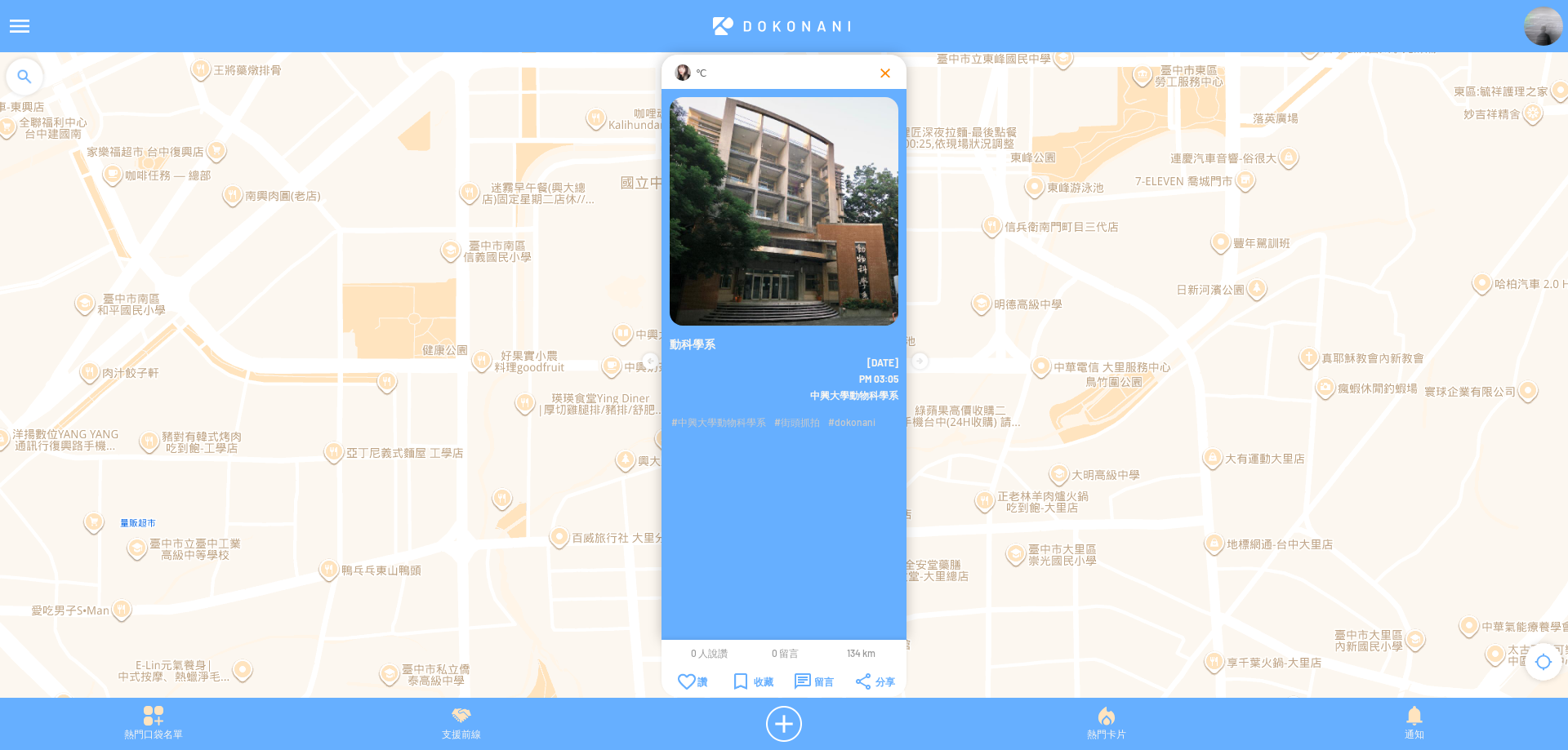
click at [879, 68] on div at bounding box center [884, 73] width 17 height 17
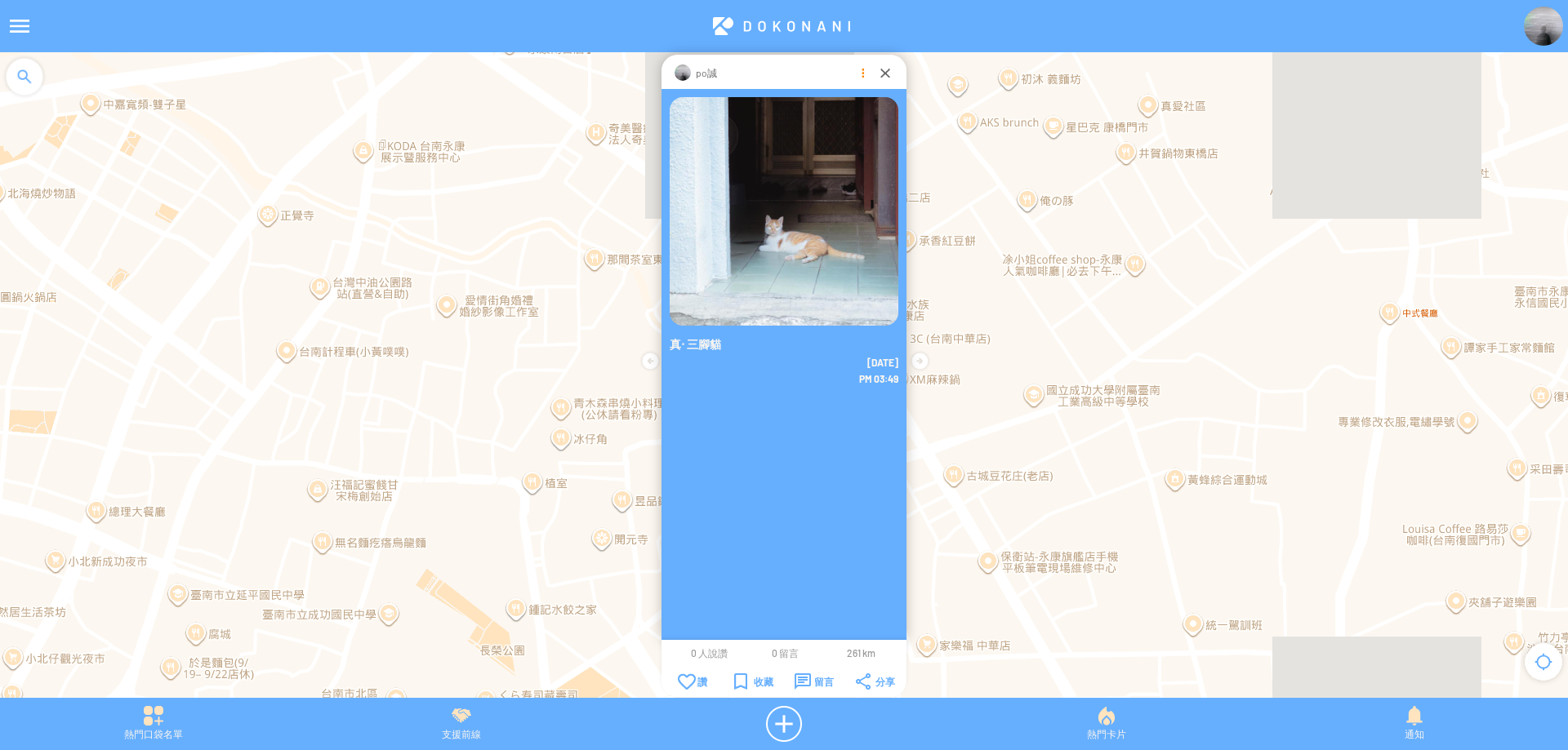
click at [861, 76] on div at bounding box center [862, 73] width 17 height 17
click at [872, 127] on p "刪除地圖卡片" at bounding box center [863, 122] width 137 height 14
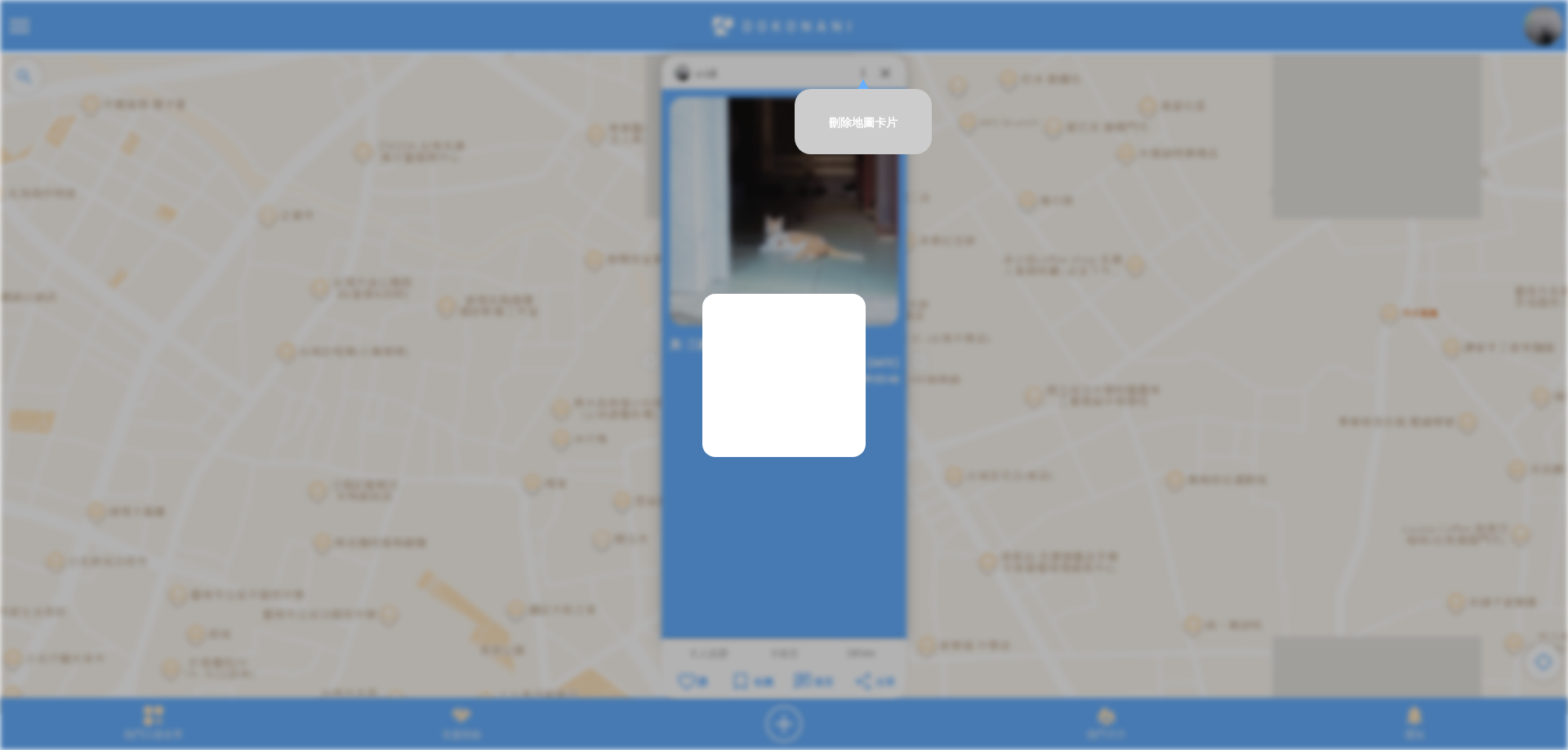
click at [724, 344] on div at bounding box center [784, 375] width 163 height 163
drag, startPoint x: 904, startPoint y: 188, endPoint x: 870, endPoint y: 92, distance: 101.8
click at [904, 0] on article "**********" at bounding box center [784, 0] width 1568 height 0
click at [867, 91] on td "刪除地圖卡片" at bounding box center [863, 121] width 137 height 65
click at [867, 120] on p "刪除地圖卡片" at bounding box center [863, 122] width 137 height 14
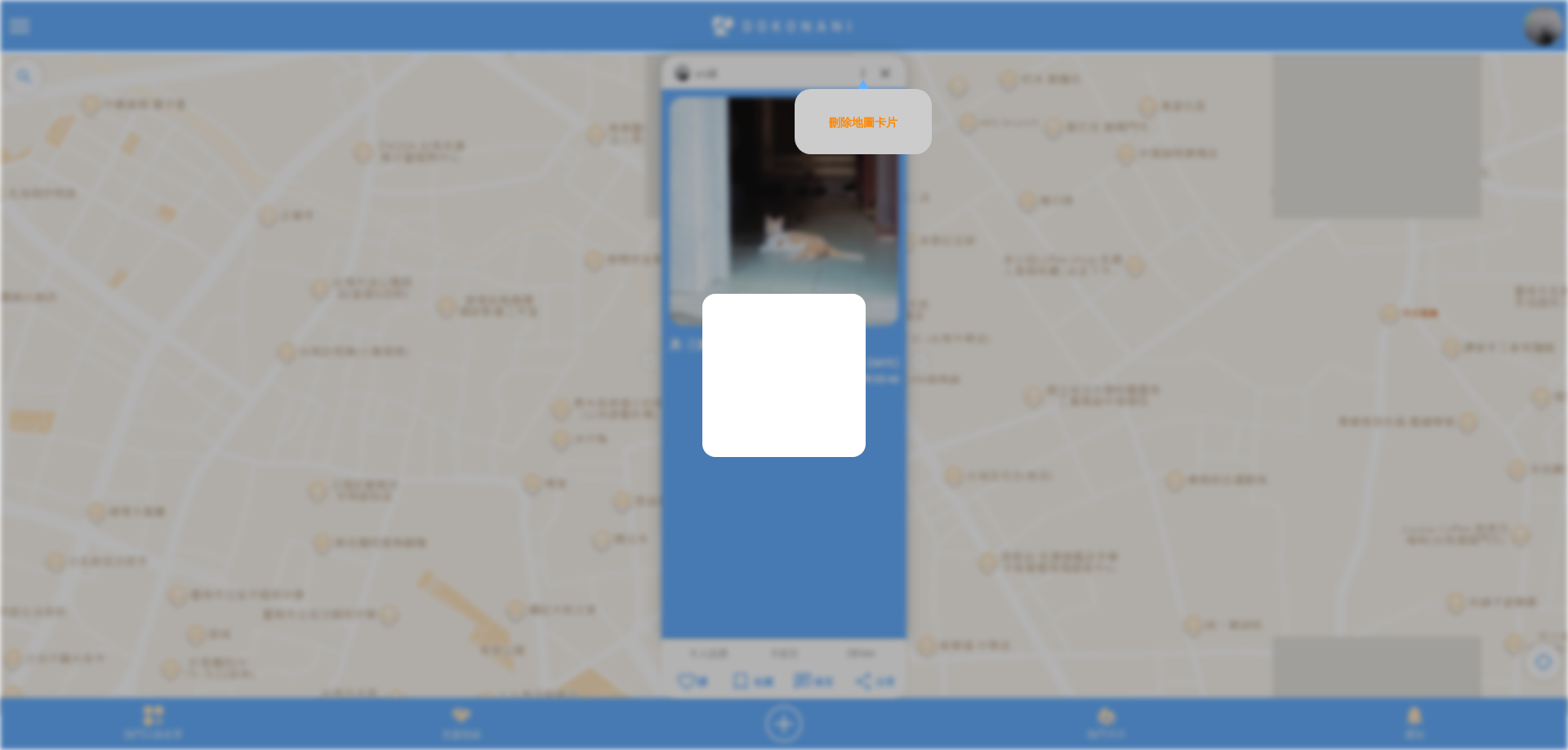
click at [847, 118] on p "刪除地圖卡片" at bounding box center [863, 122] width 137 height 14
click at [861, 182] on div "刪除地圖卡片" at bounding box center [863, 132] width 137 height 108
click at [853, 124] on p "刪除地圖卡片" at bounding box center [863, 122] width 137 height 14
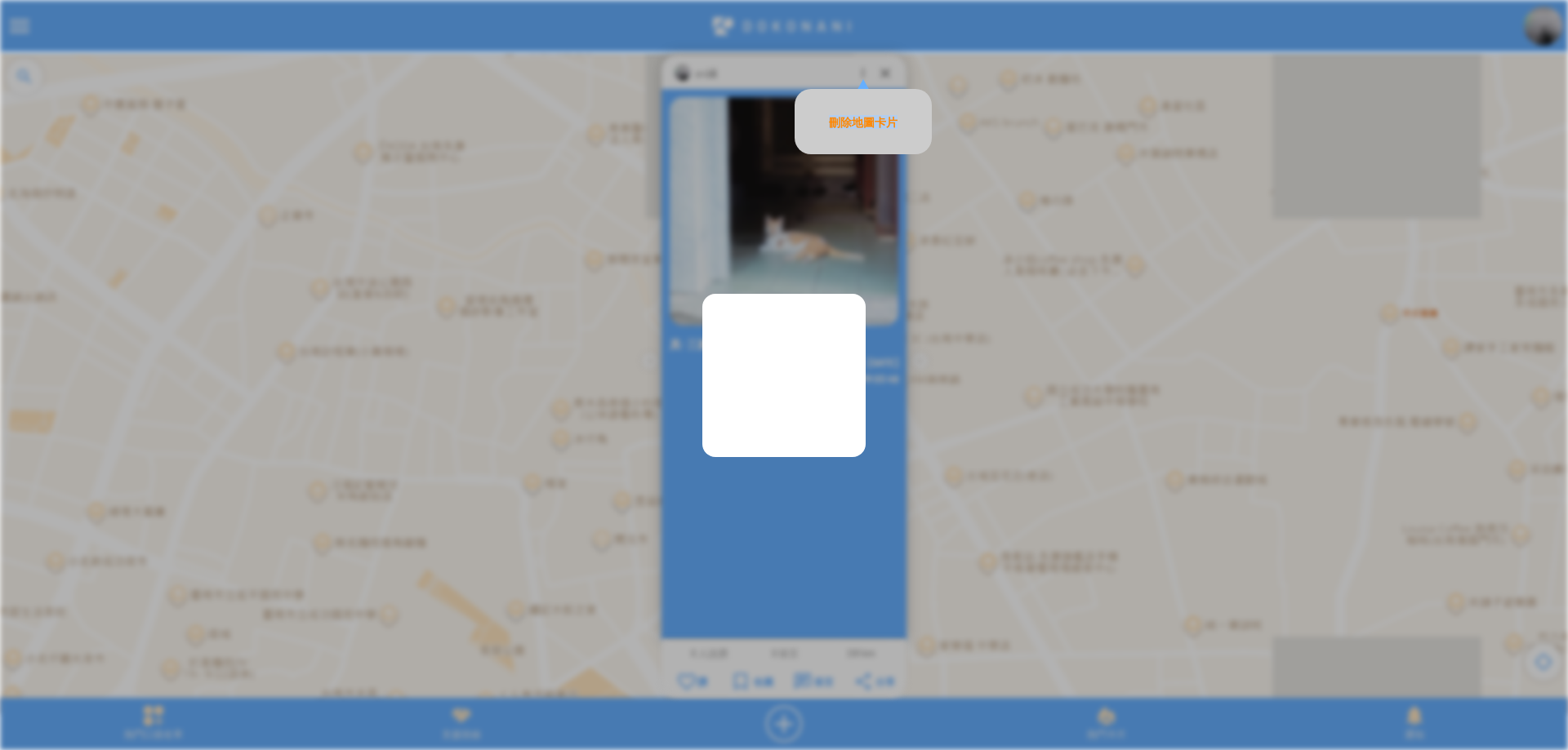
click at [853, 124] on p "刪除地圖卡片" at bounding box center [863, 122] width 137 height 14
click at [850, 218] on img at bounding box center [784, 211] width 229 height 229
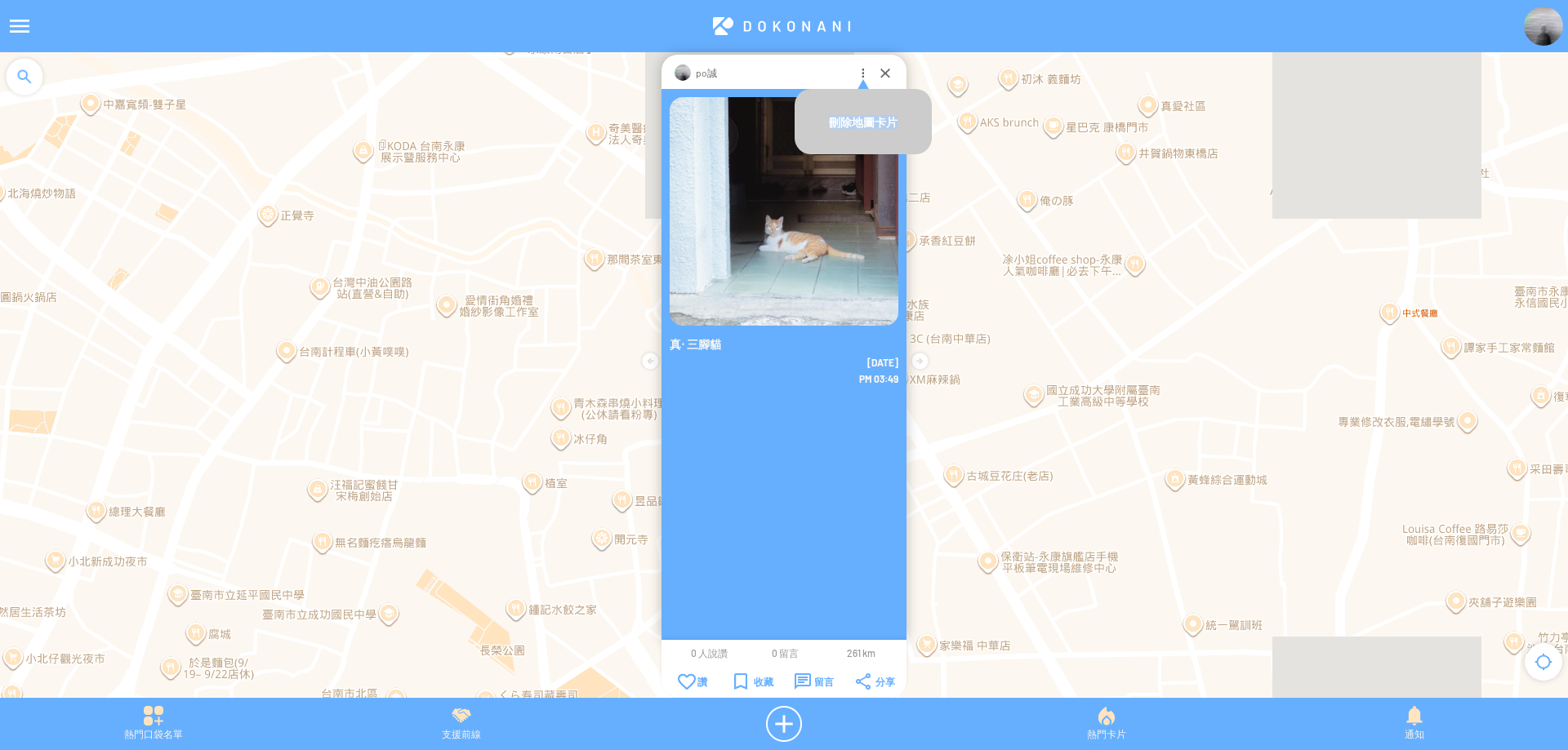
click at [850, 211] on img at bounding box center [784, 211] width 229 height 229
click at [880, 76] on div at bounding box center [884, 73] width 17 height 17
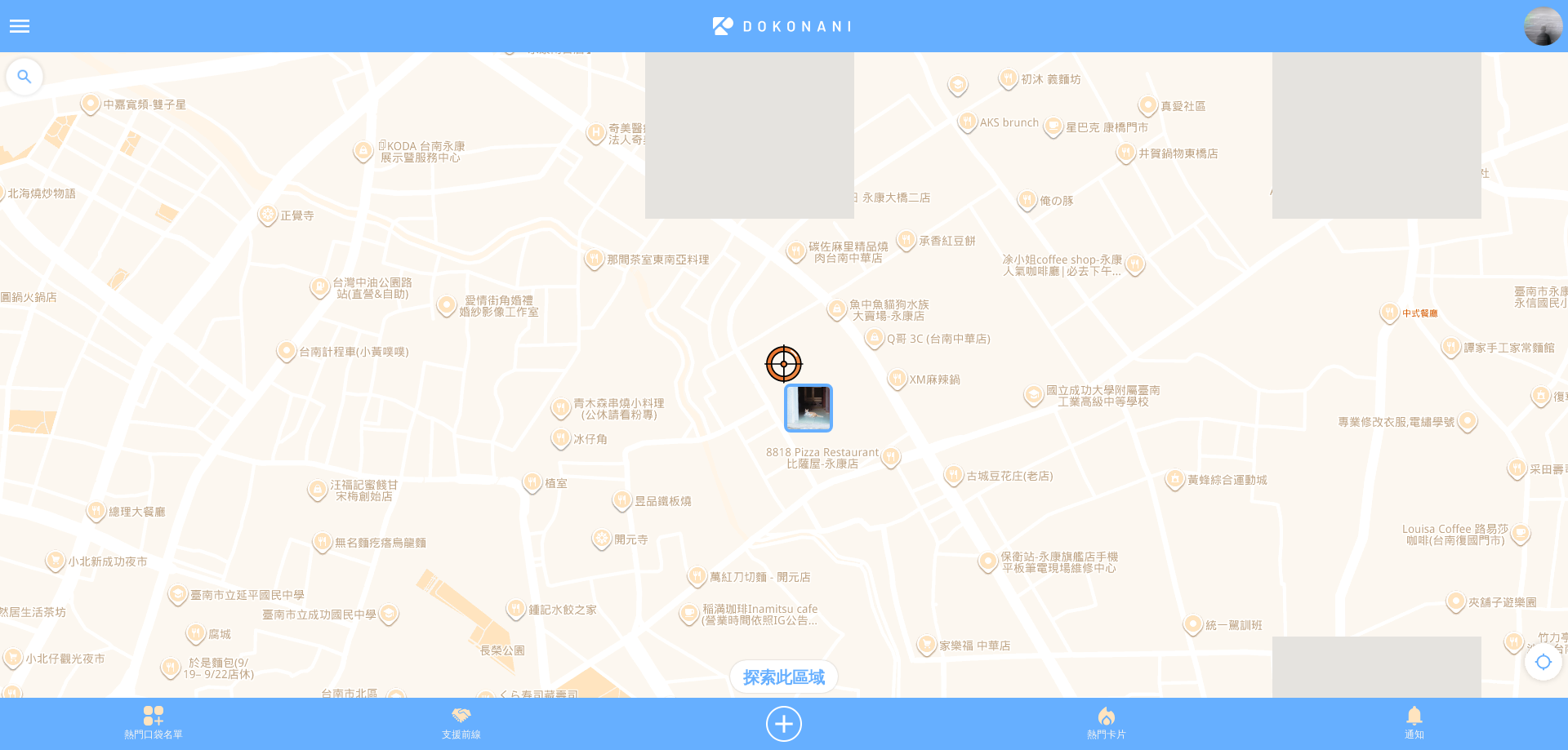
click at [802, 405] on img "R56rMtUKSo9MapIcon" at bounding box center [808, 408] width 49 height 49
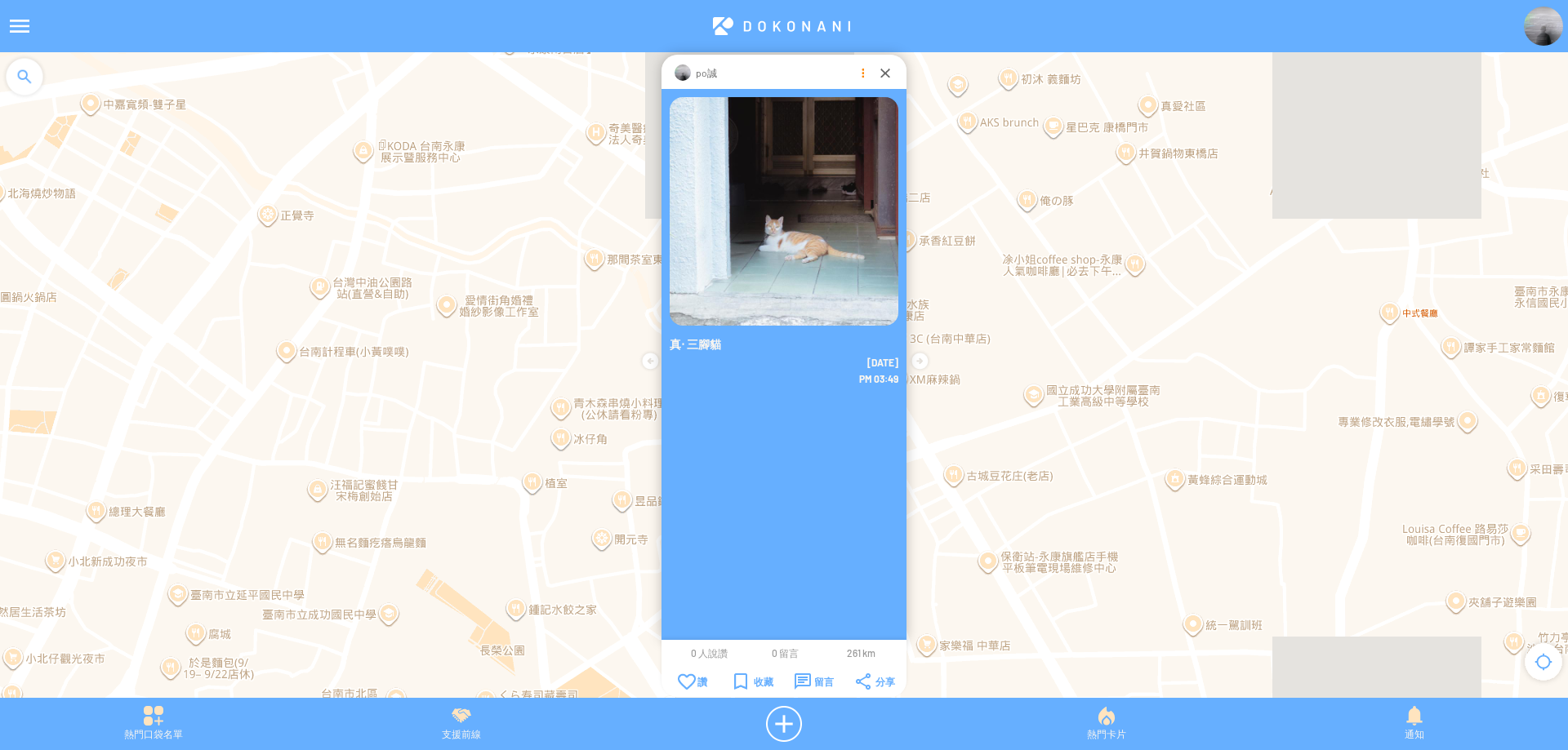
click at [854, 74] on div at bounding box center [862, 73] width 17 height 17
click at [868, 118] on p "刪除地圖卡片" at bounding box center [863, 122] width 137 height 14
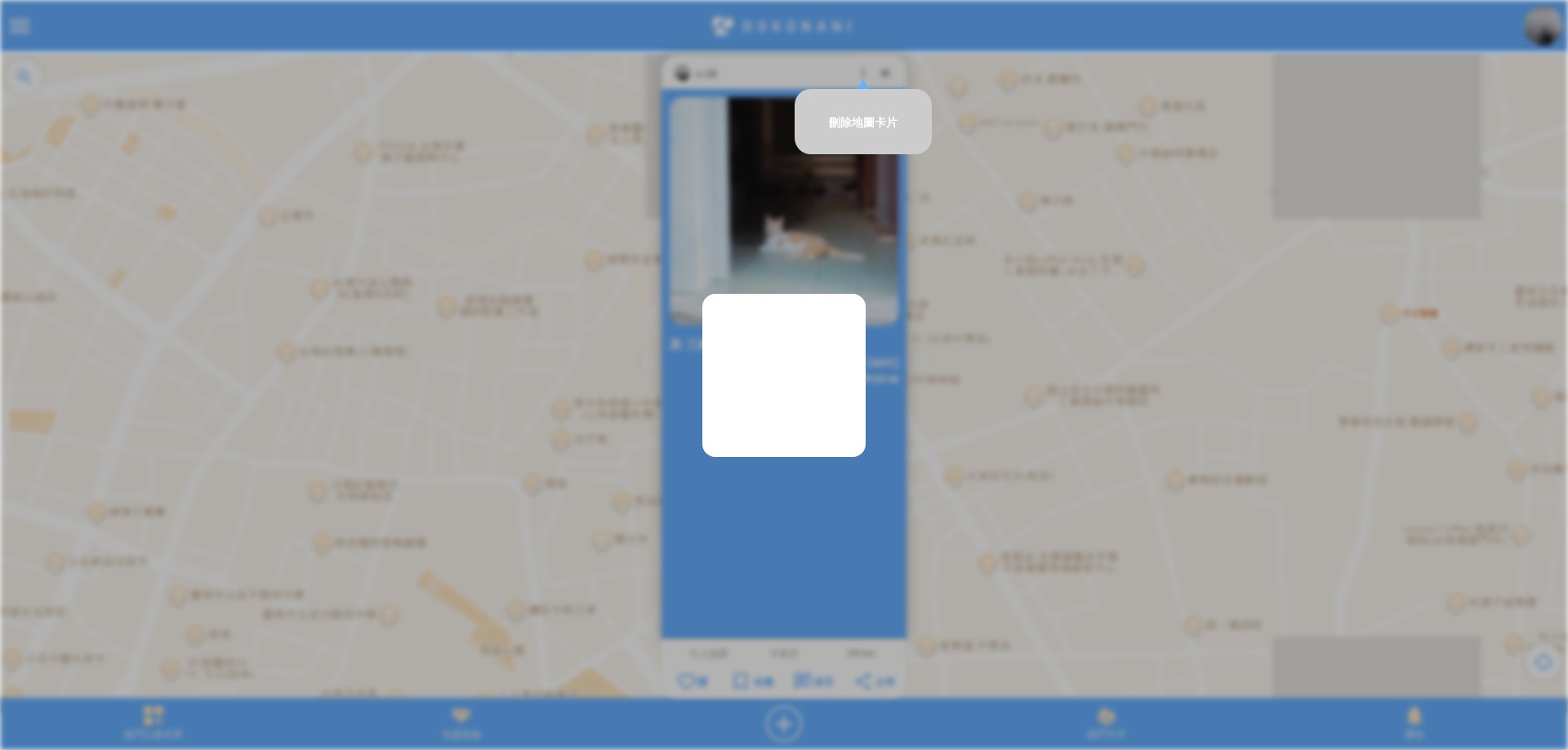
click at [850, 113] on td "刪除地圖卡片" at bounding box center [863, 121] width 137 height 65
click at [854, 122] on p "刪除地圖卡片" at bounding box center [863, 122] width 137 height 14
click at [998, 223] on div at bounding box center [784, 383] width 1568 height 662
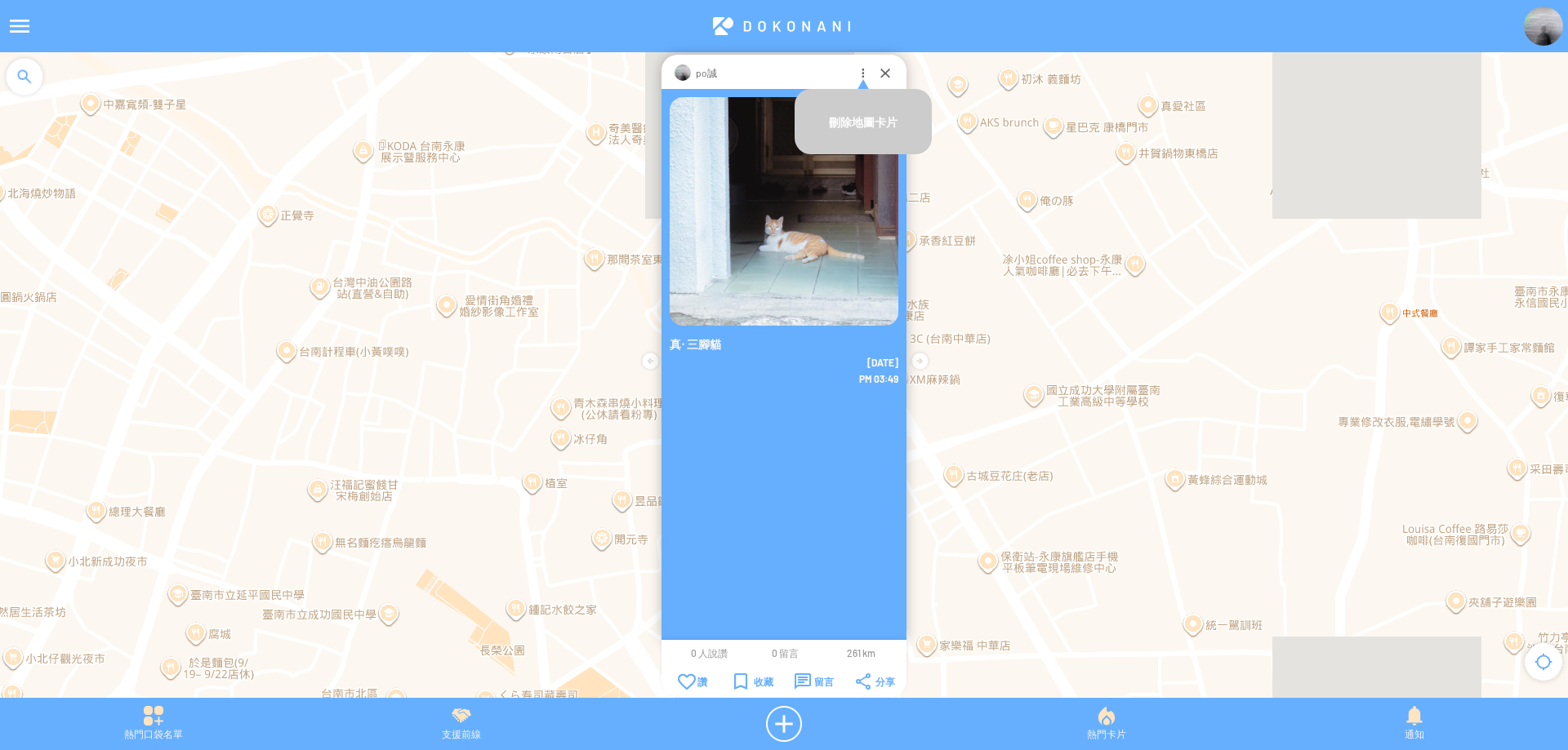
click at [876, 77] on div "po誠" at bounding box center [784, 71] width 245 height 34
click at [876, 71] on div "po誠" at bounding box center [784, 71] width 245 height 34
click at [874, 72] on div "po誠" at bounding box center [784, 71] width 245 height 34
click at [1056, 163] on div at bounding box center [784, 383] width 1568 height 662
click at [448, 221] on div at bounding box center [784, 383] width 1568 height 662
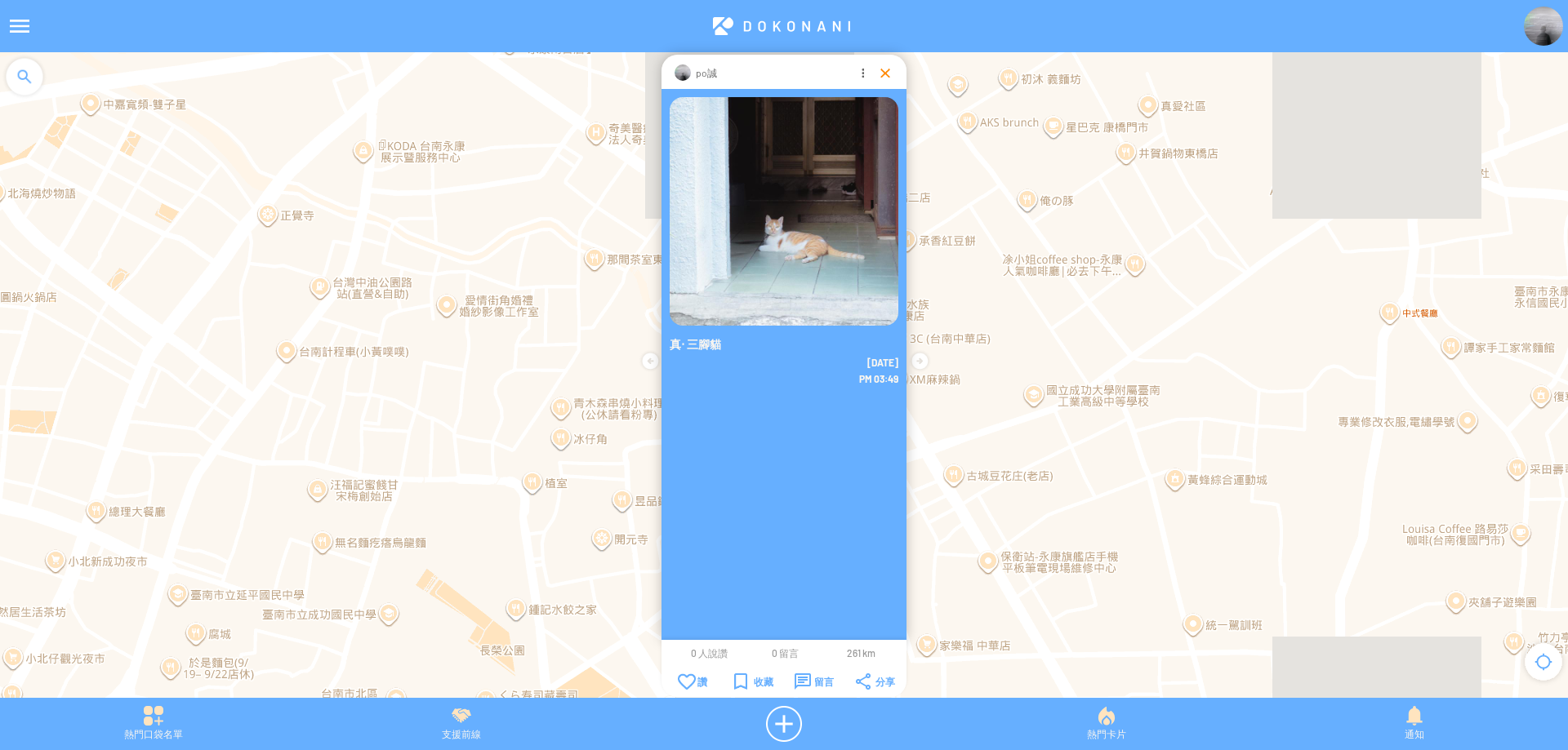
click at [878, 65] on div at bounding box center [884, 73] width 17 height 17
